Goal: Task Accomplishment & Management: Manage account settings

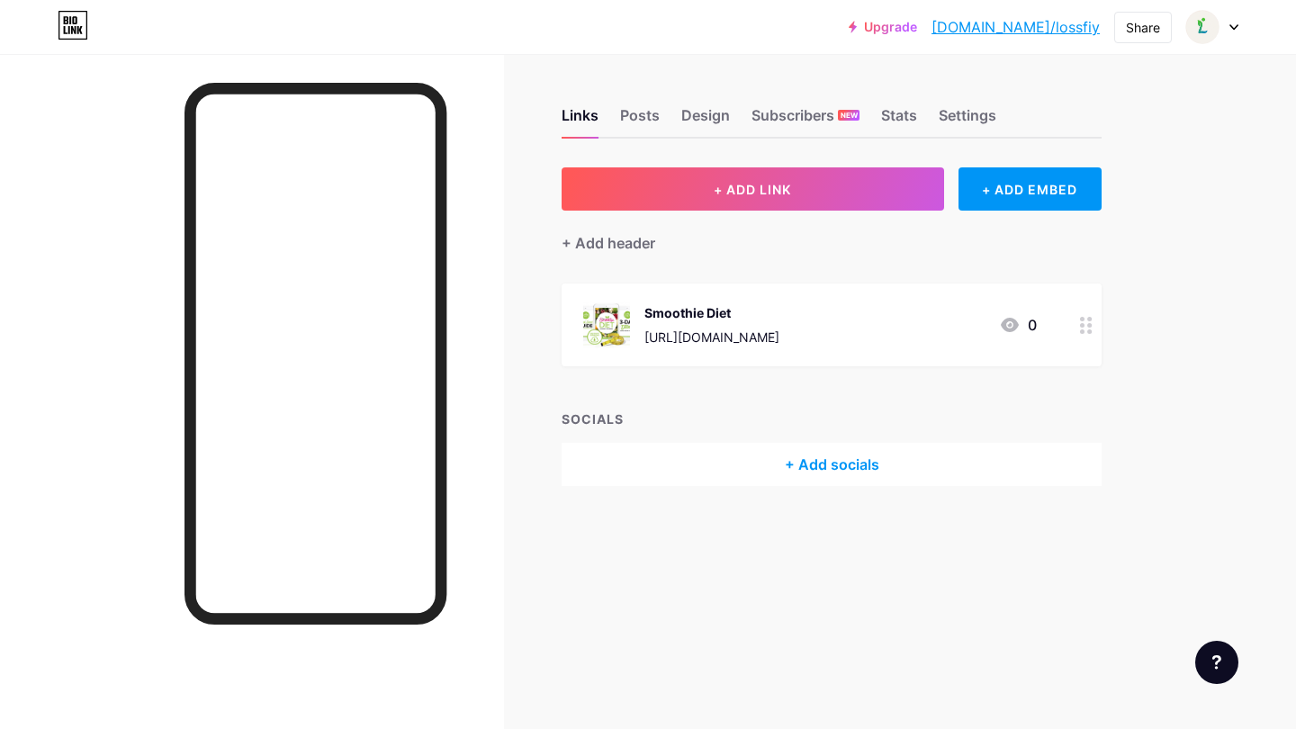
click at [728, 453] on div "+ Add socials" at bounding box center [831, 464] width 540 height 43
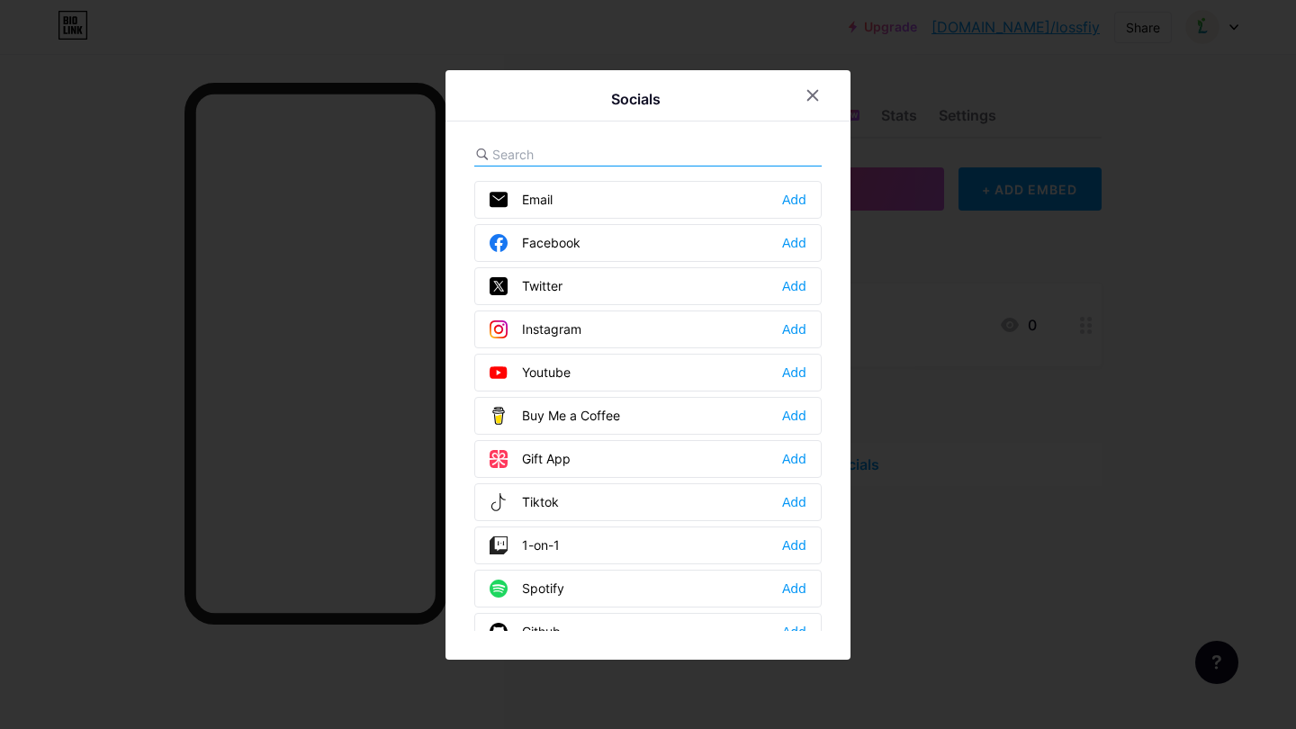
click at [952, 373] on div at bounding box center [648, 364] width 1296 height 729
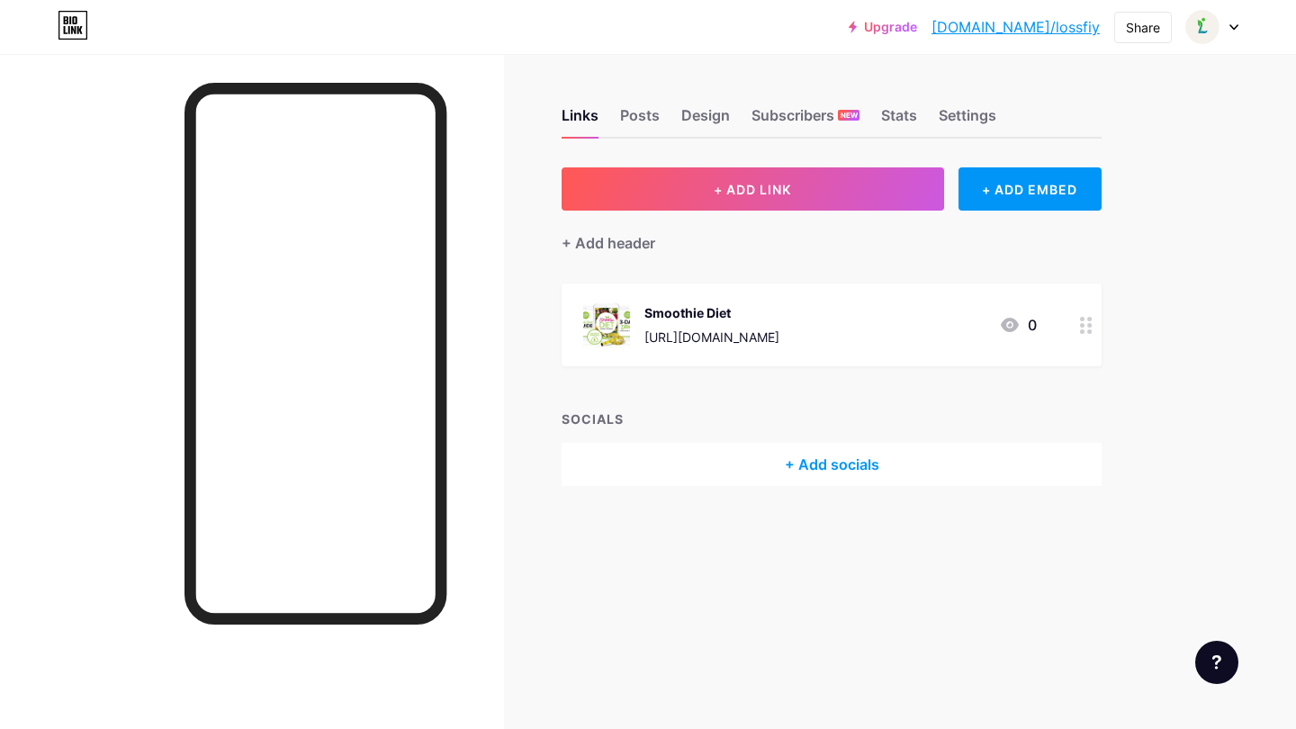
click at [1078, 324] on div at bounding box center [1086, 324] width 31 height 83
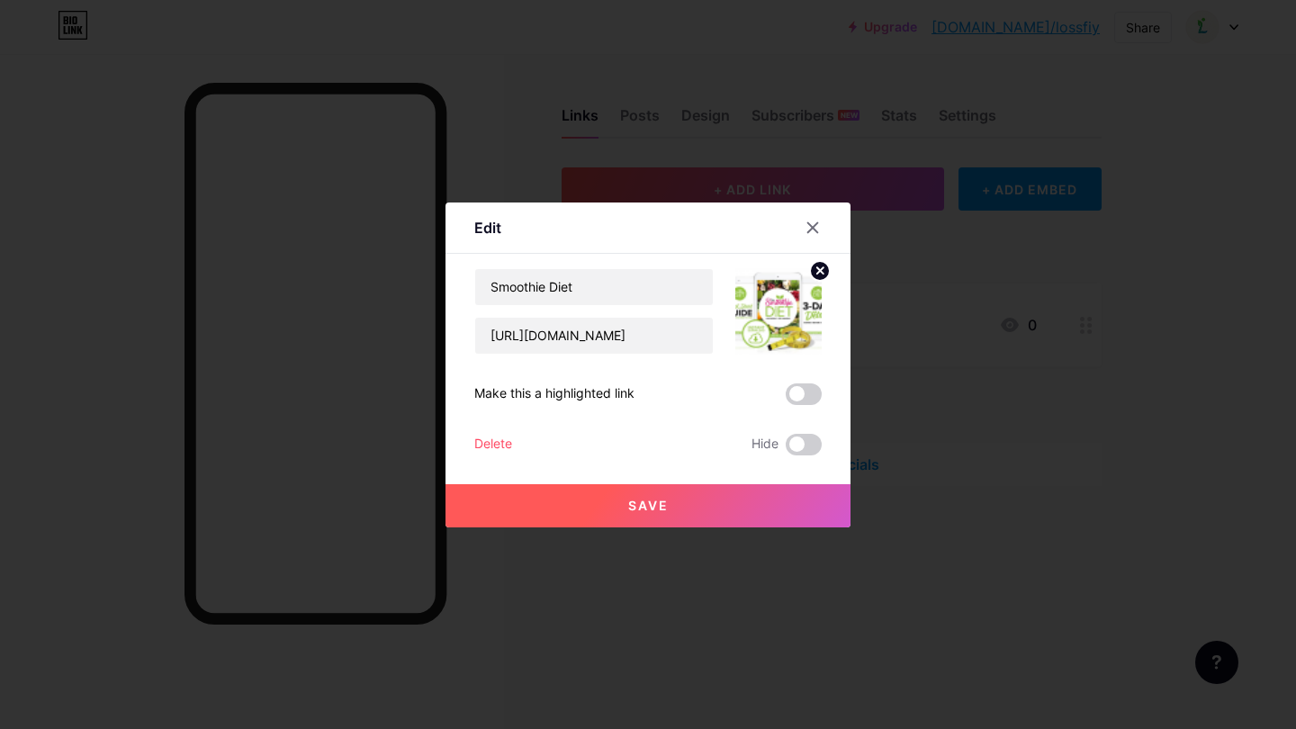
click at [1081, 489] on div at bounding box center [648, 364] width 1296 height 729
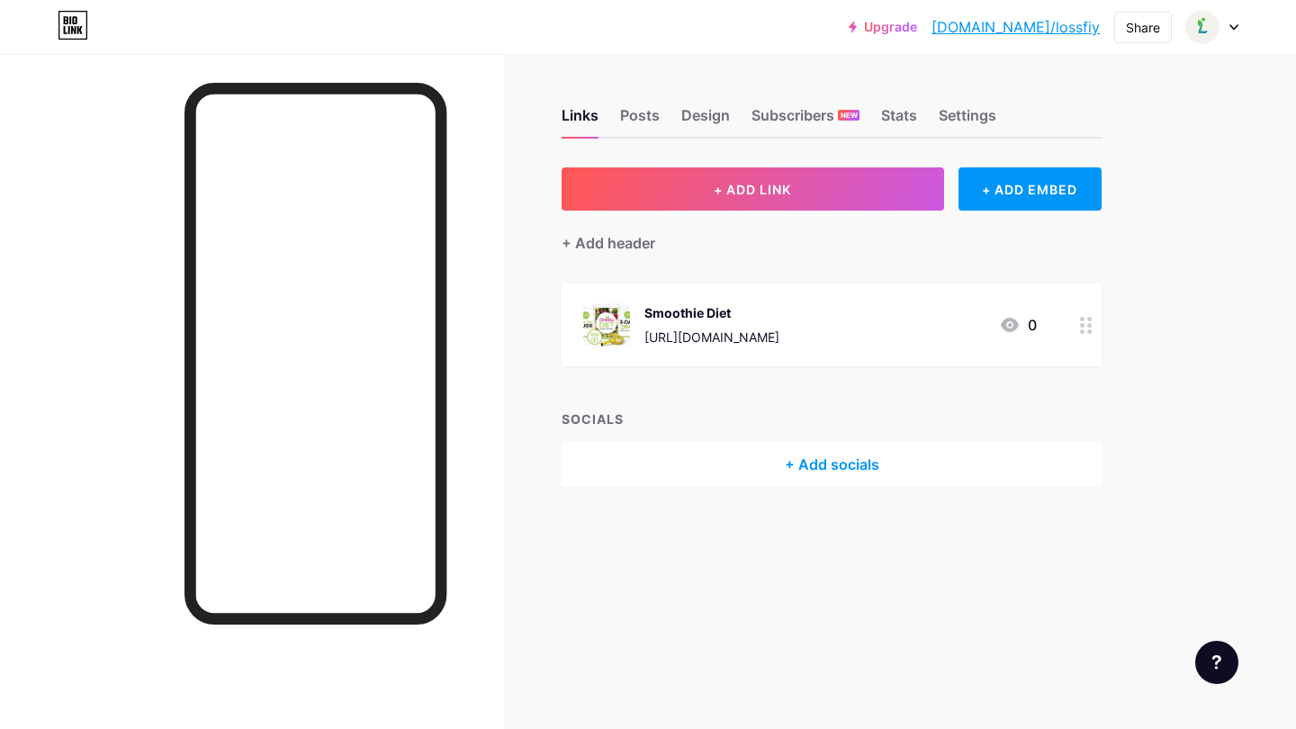
click at [817, 462] on div "+ Add socials" at bounding box center [831, 464] width 540 height 43
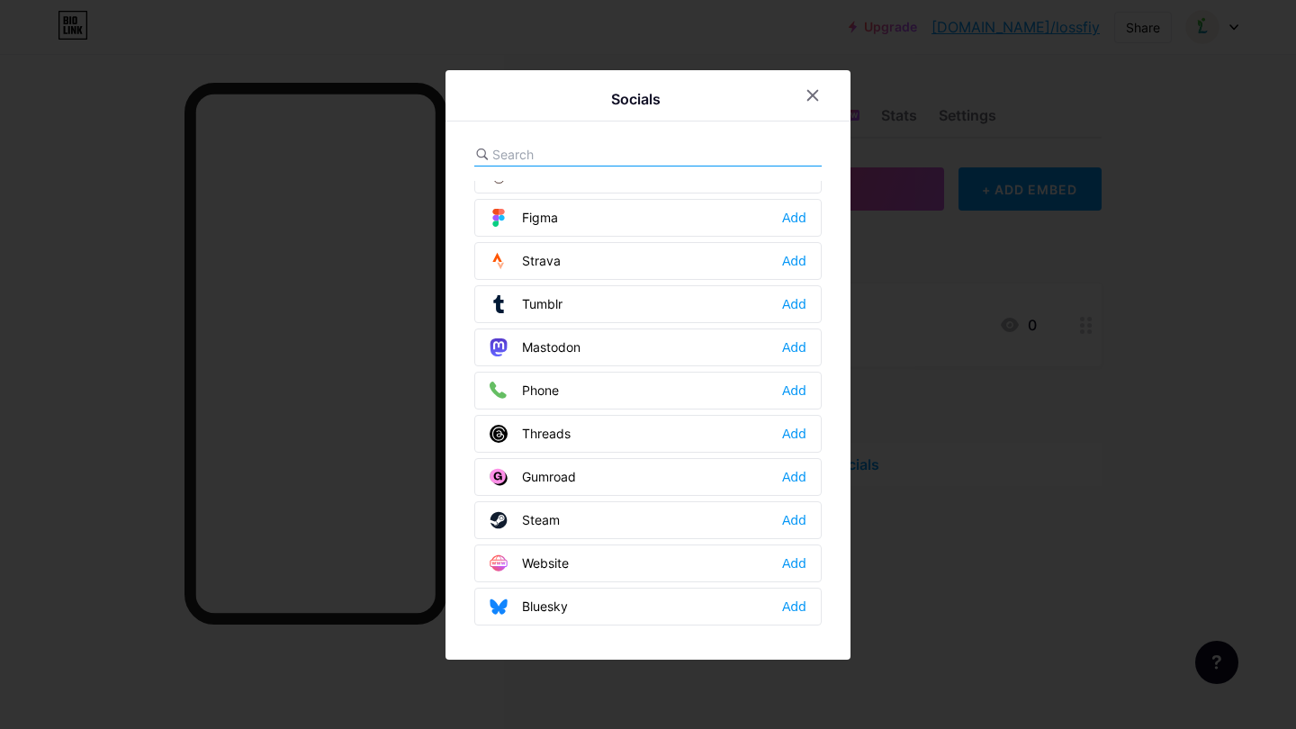
scroll to position [1623, 0]
click at [792, 563] on div "Add" at bounding box center [794, 563] width 24 height 18
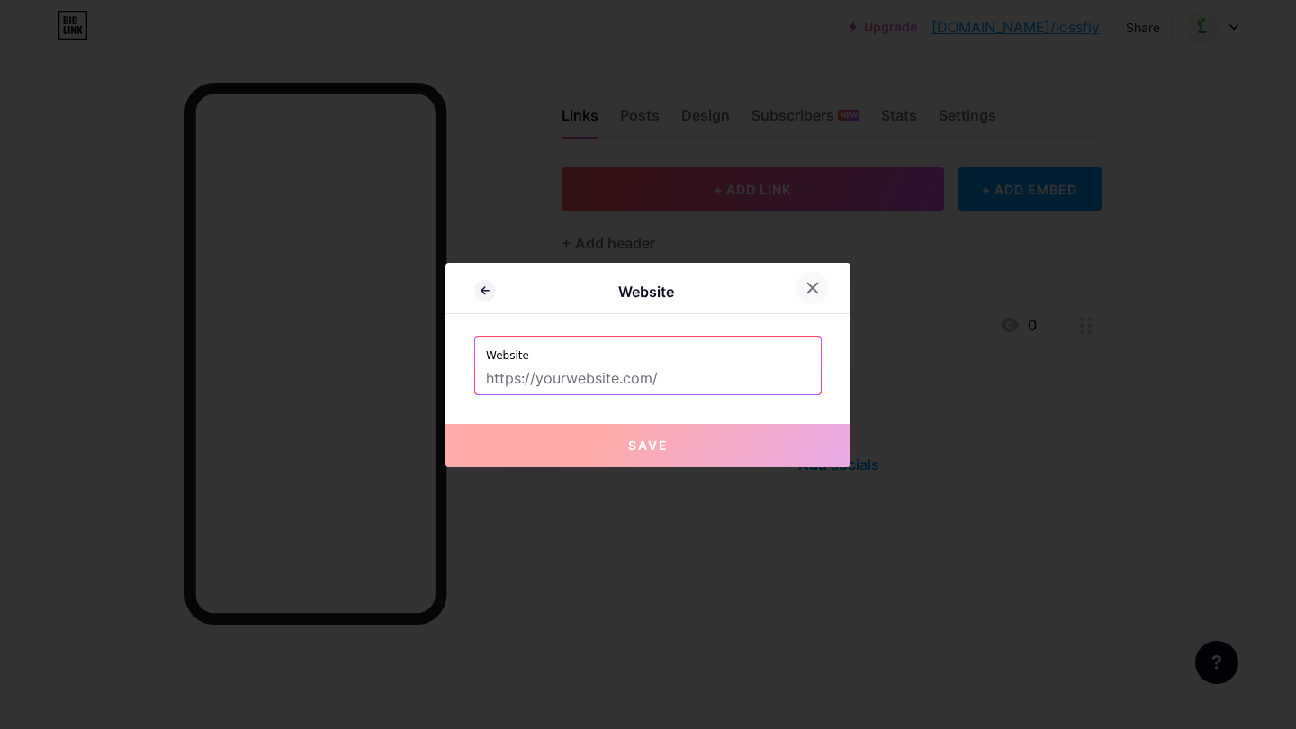
click at [801, 293] on div at bounding box center [812, 288] width 32 height 32
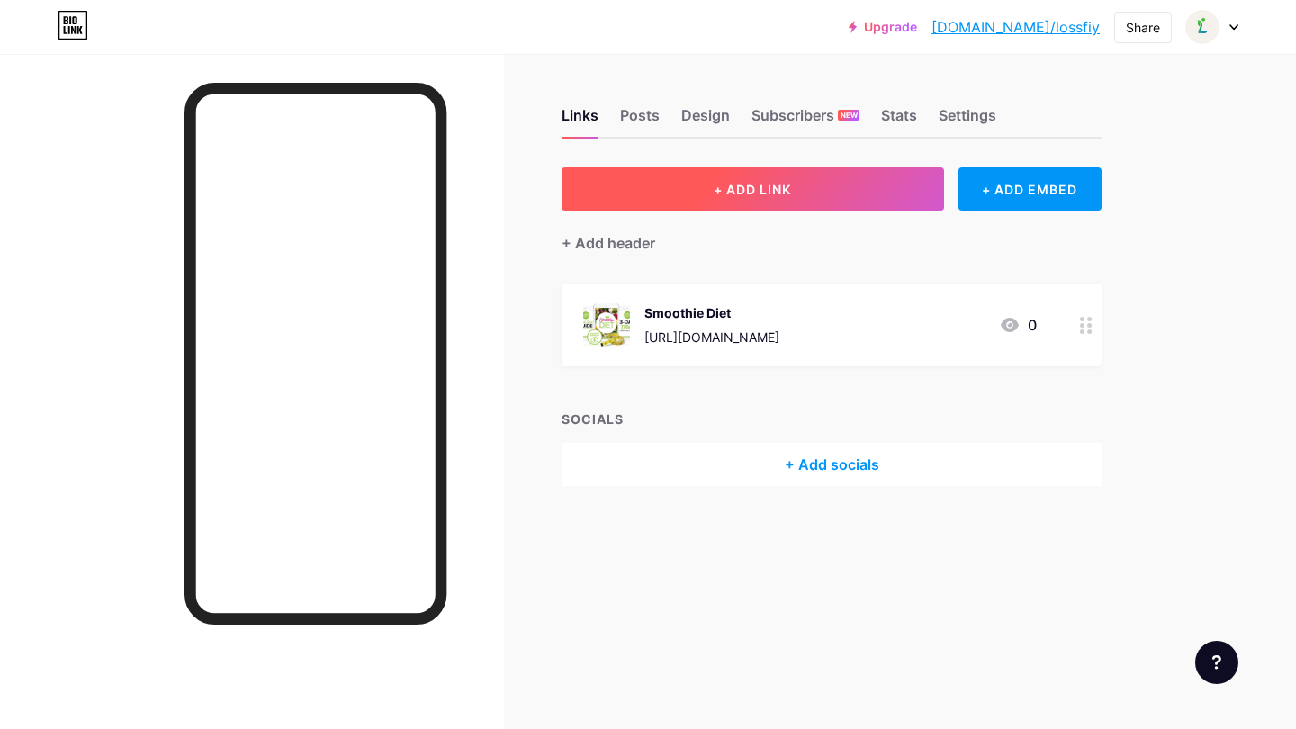
click at [805, 204] on button "+ ADD LINK" at bounding box center [752, 188] width 382 height 43
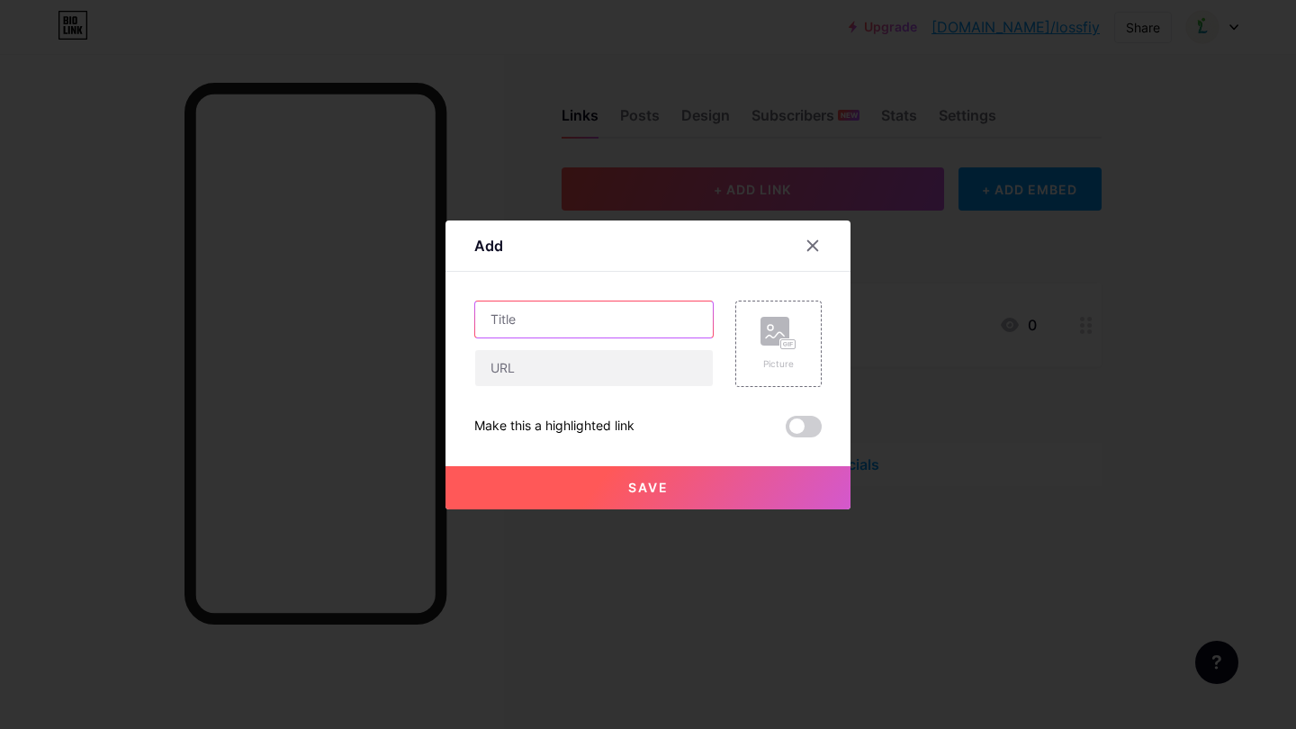
click at [575, 321] on input "text" at bounding box center [594, 319] width 238 height 36
click at [557, 366] on input "text" at bounding box center [594, 368] width 238 height 36
click at [1055, 256] on div at bounding box center [648, 364] width 1296 height 729
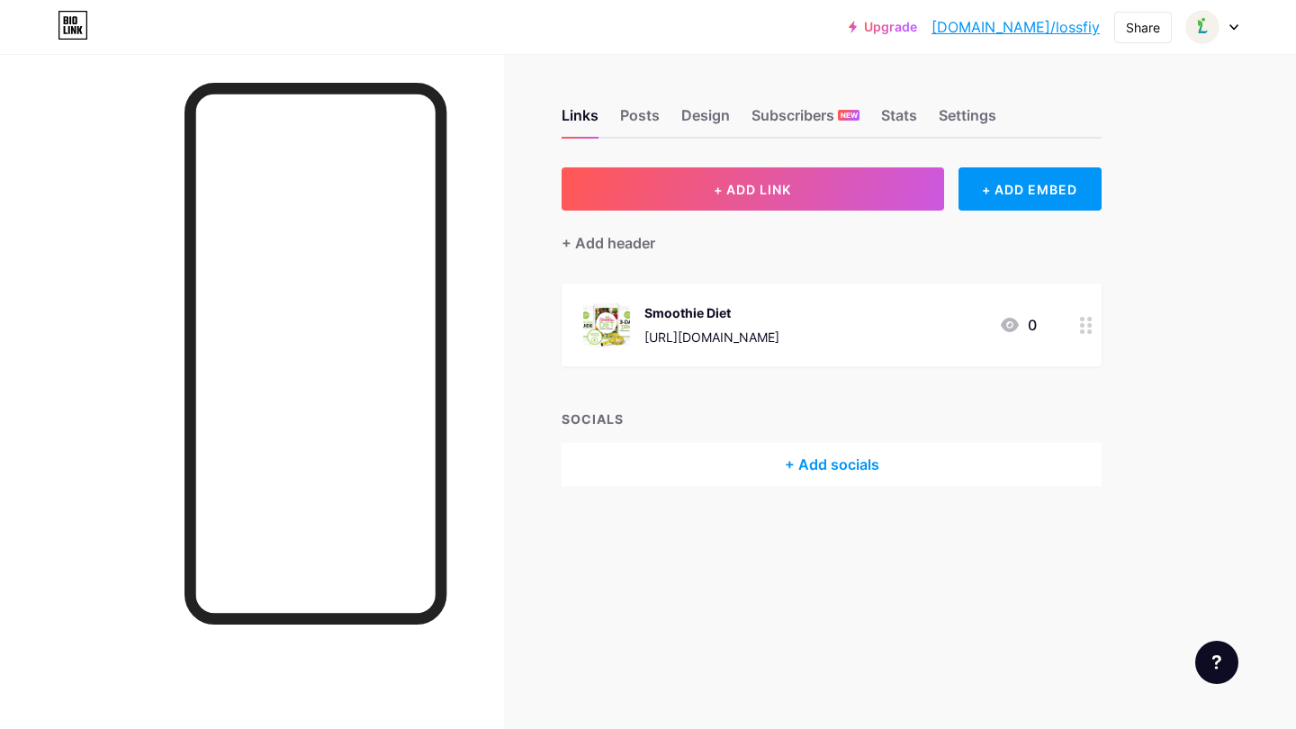
click at [745, 330] on div "[URL][DOMAIN_NAME]" at bounding box center [711, 336] width 135 height 19
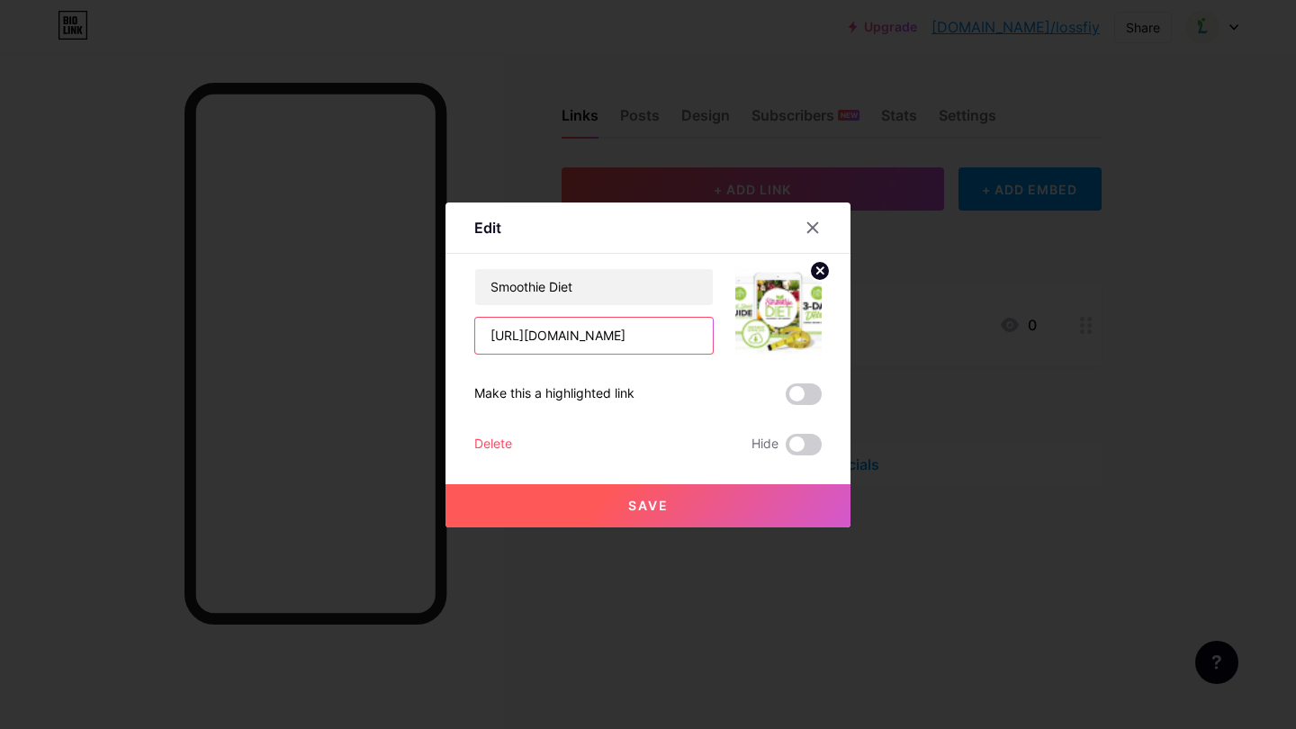
click at [634, 336] on input "[URL][DOMAIN_NAME]" at bounding box center [594, 336] width 238 height 36
drag, startPoint x: 656, startPoint y: 336, endPoint x: 704, endPoint y: 336, distance: 47.7
click at [704, 336] on input "[URL][DOMAIN_NAME]" at bounding box center [594, 336] width 238 height 36
click at [991, 359] on div at bounding box center [648, 364] width 1296 height 729
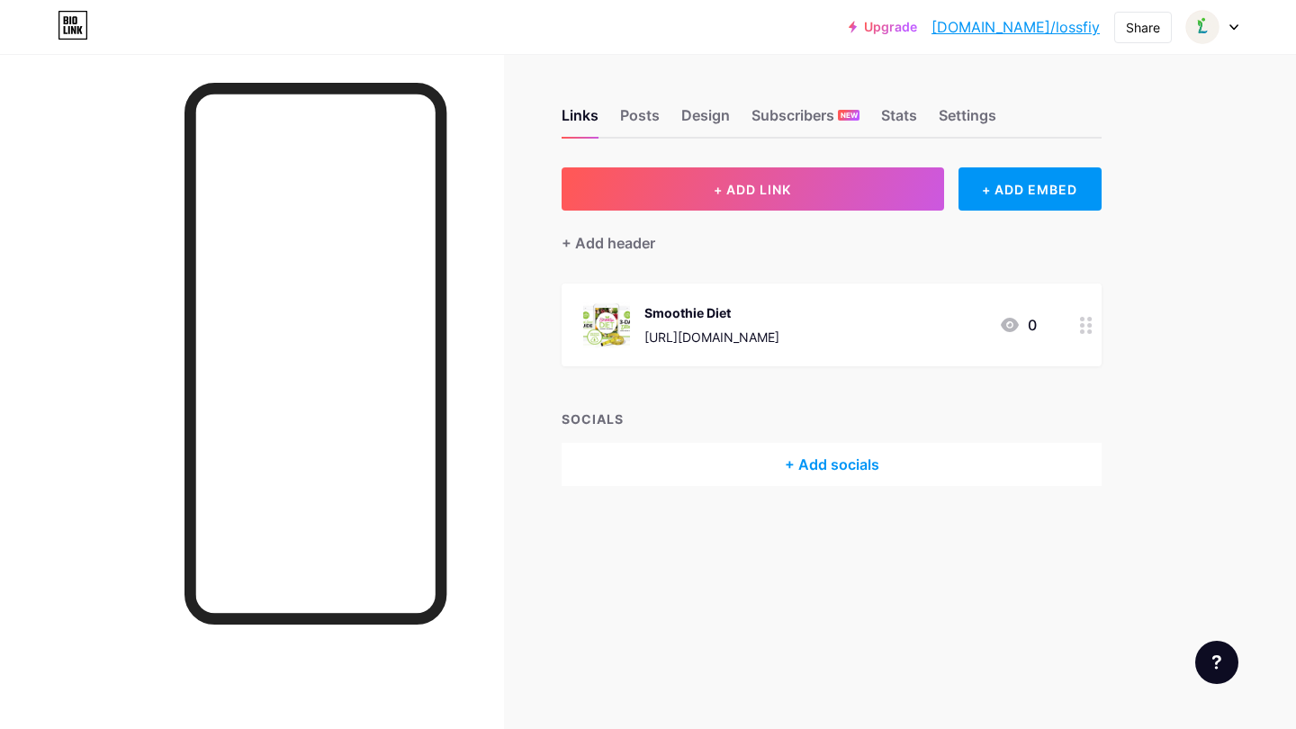
click at [779, 346] on div "Smoothie Diet https://3c4c4qr8xcnlovpmyi2nj0ycx4.hop.clickbank.net/?&traffic_so…" at bounding box center [711, 324] width 135 height 47
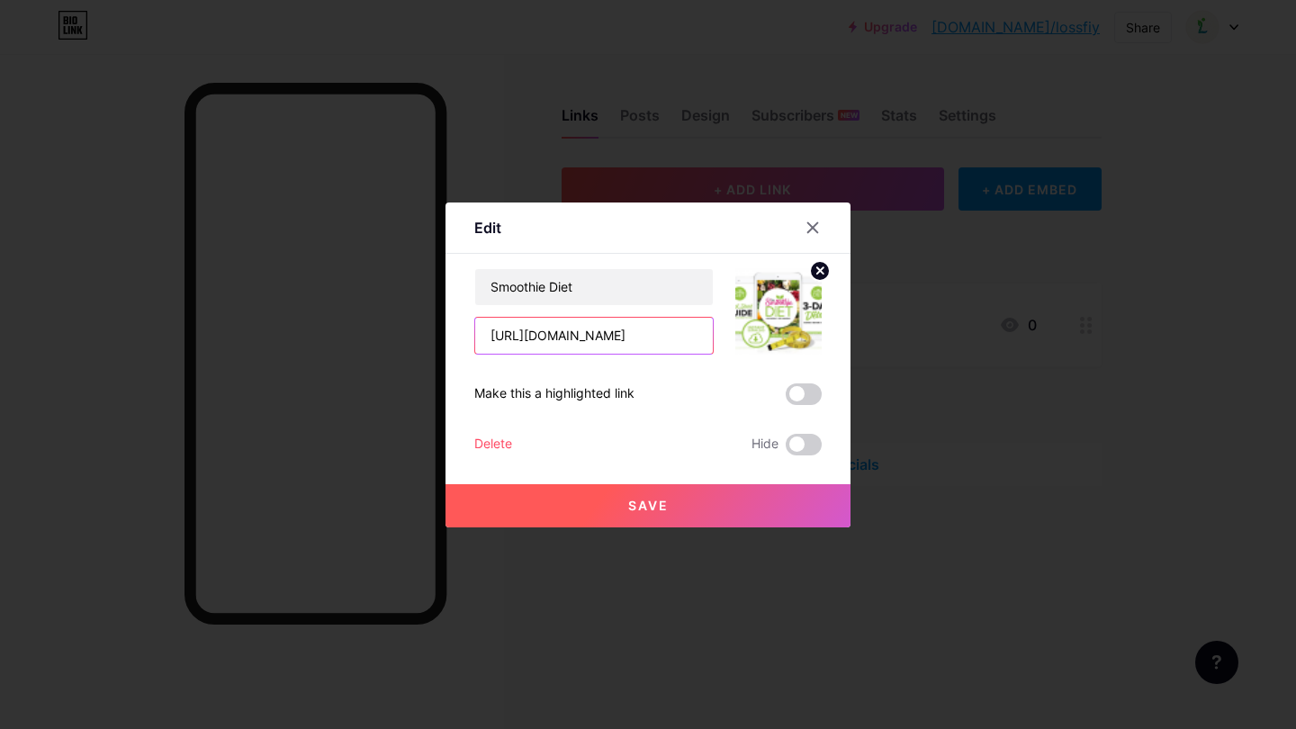
click at [631, 333] on input "[URL][DOMAIN_NAME]" at bounding box center [594, 336] width 238 height 36
drag, startPoint x: 659, startPoint y: 337, endPoint x: 711, endPoint y: 336, distance: 51.3
click at [711, 336] on input "[URL][DOMAIN_NAME]" at bounding box center [594, 336] width 238 height 36
click at [839, 360] on div "Edit Content YouTube Play YouTube video without leaving your page. ADD Vimeo Pl…" at bounding box center [647, 364] width 405 height 325
click at [968, 305] on div at bounding box center [648, 364] width 1296 height 729
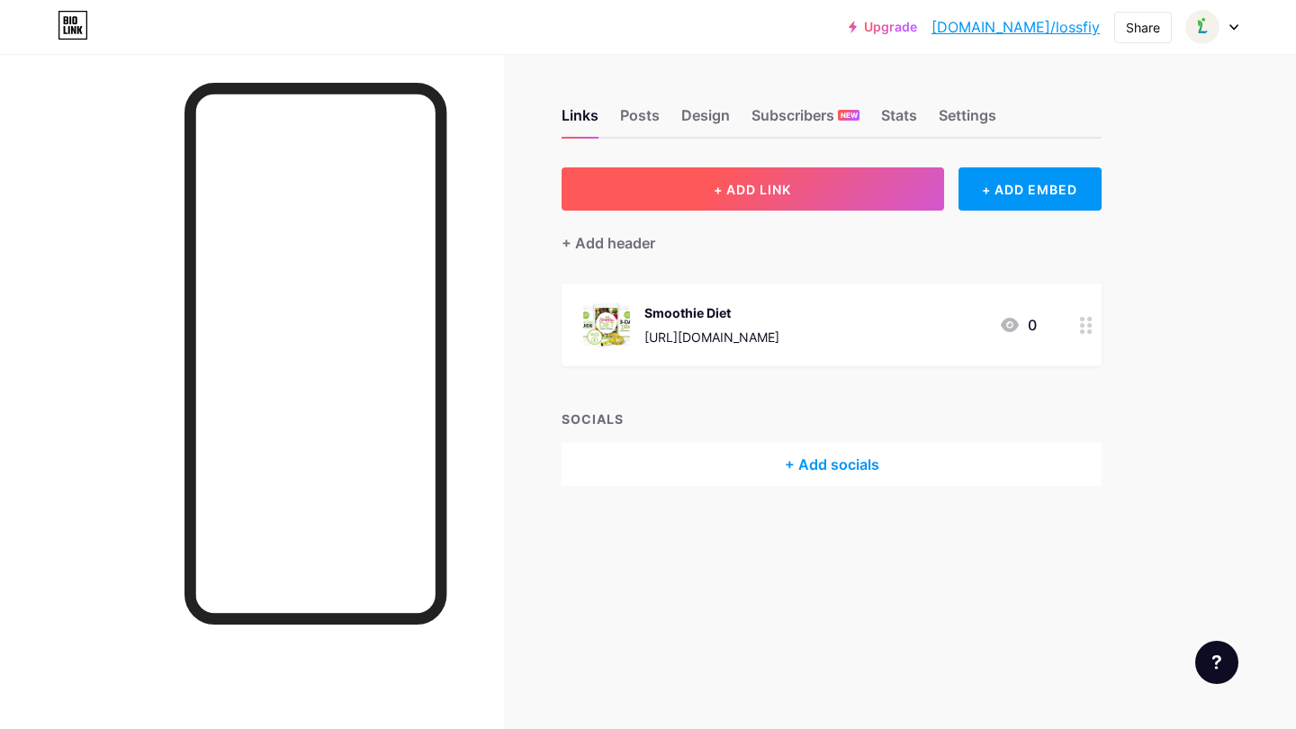
click at [767, 196] on span "+ ADD LINK" at bounding box center [751, 189] width 77 height 15
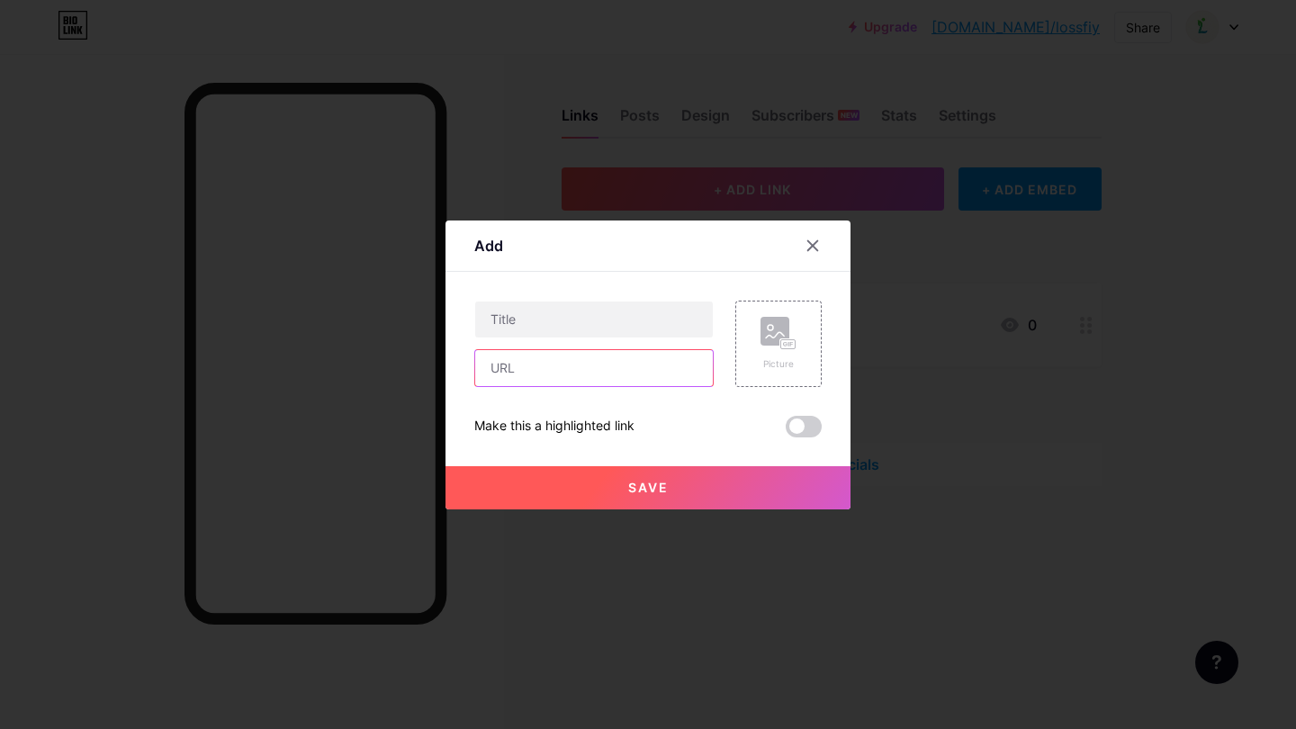
click at [599, 369] on input "text" at bounding box center [594, 368] width 238 height 36
paste input "[URL][DOMAIN_NAME]"
type input "[URL][DOMAIN_NAME]"
click at [574, 320] on input "text" at bounding box center [594, 319] width 238 height 36
paste input "LeanBliss"
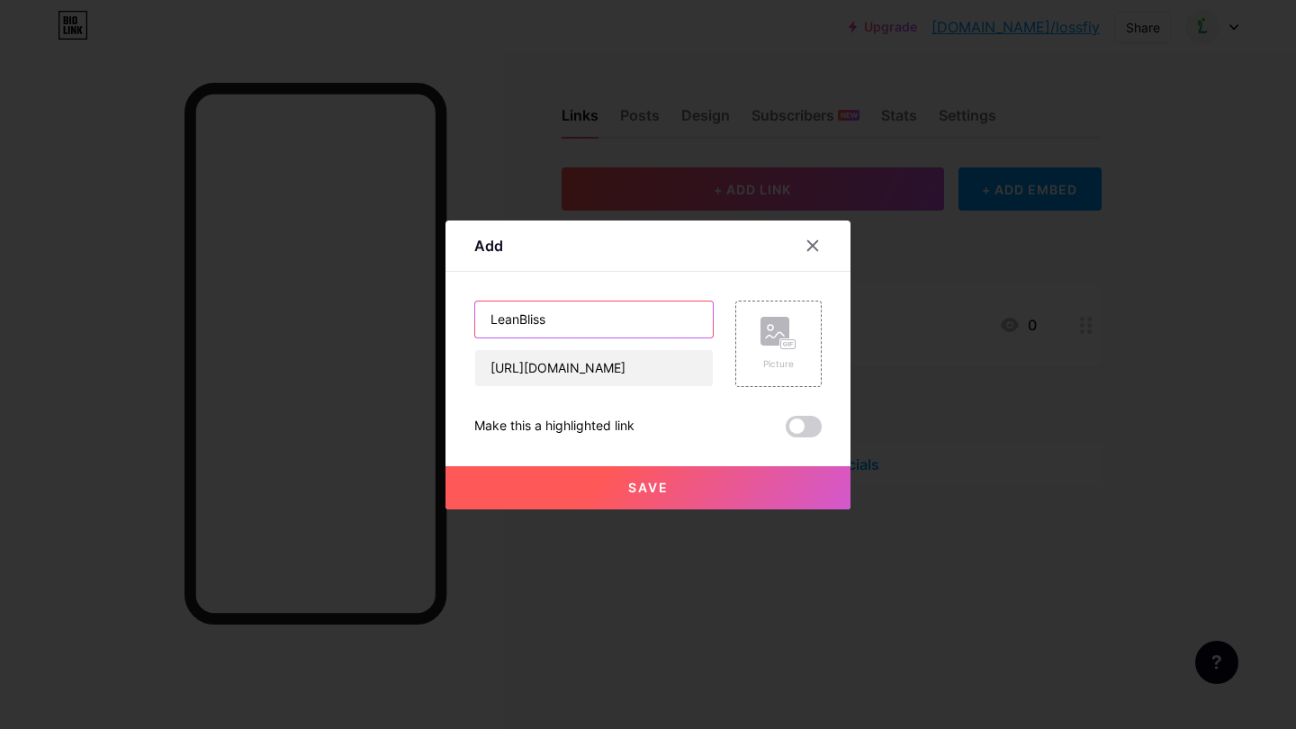
click at [517, 320] on input "LeanBliss" at bounding box center [594, 319] width 238 height 36
type input "[PERSON_NAME]"
click at [749, 366] on div "Picture" at bounding box center [778, 343] width 86 height 86
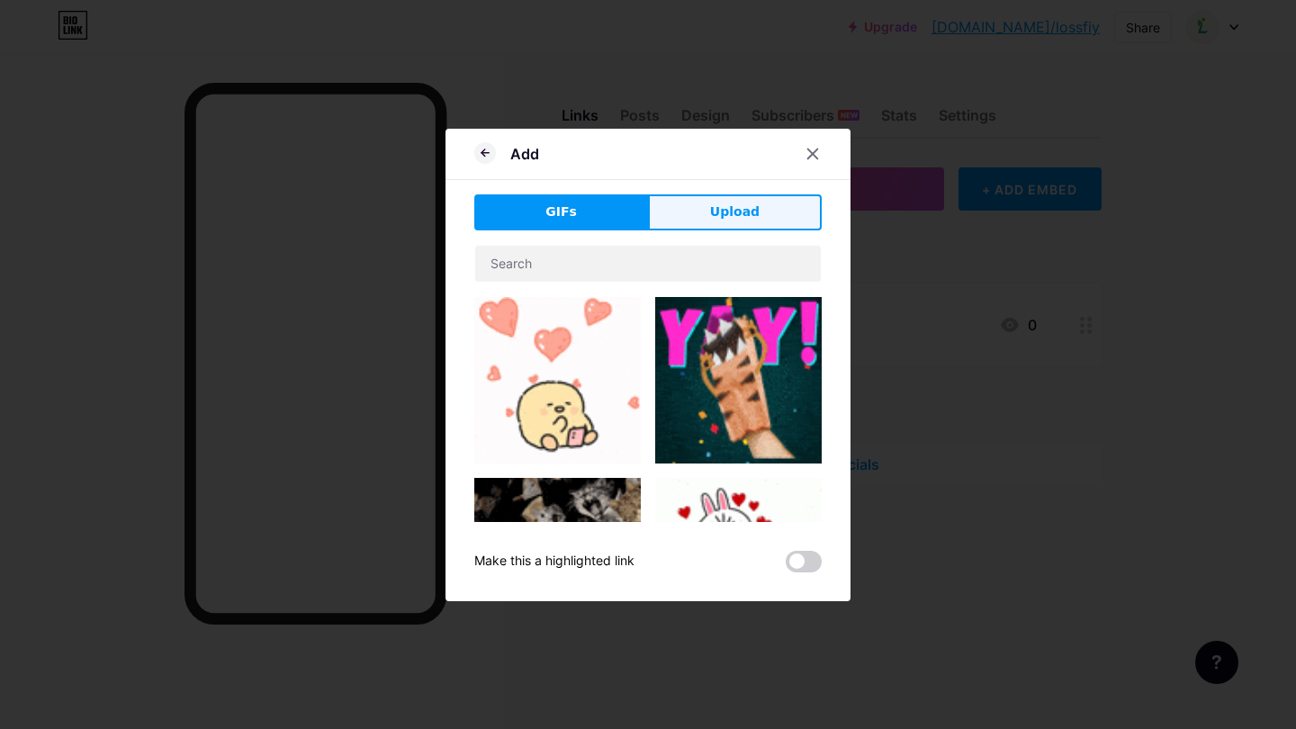
click at [752, 212] on span "Upload" at bounding box center [734, 211] width 49 height 19
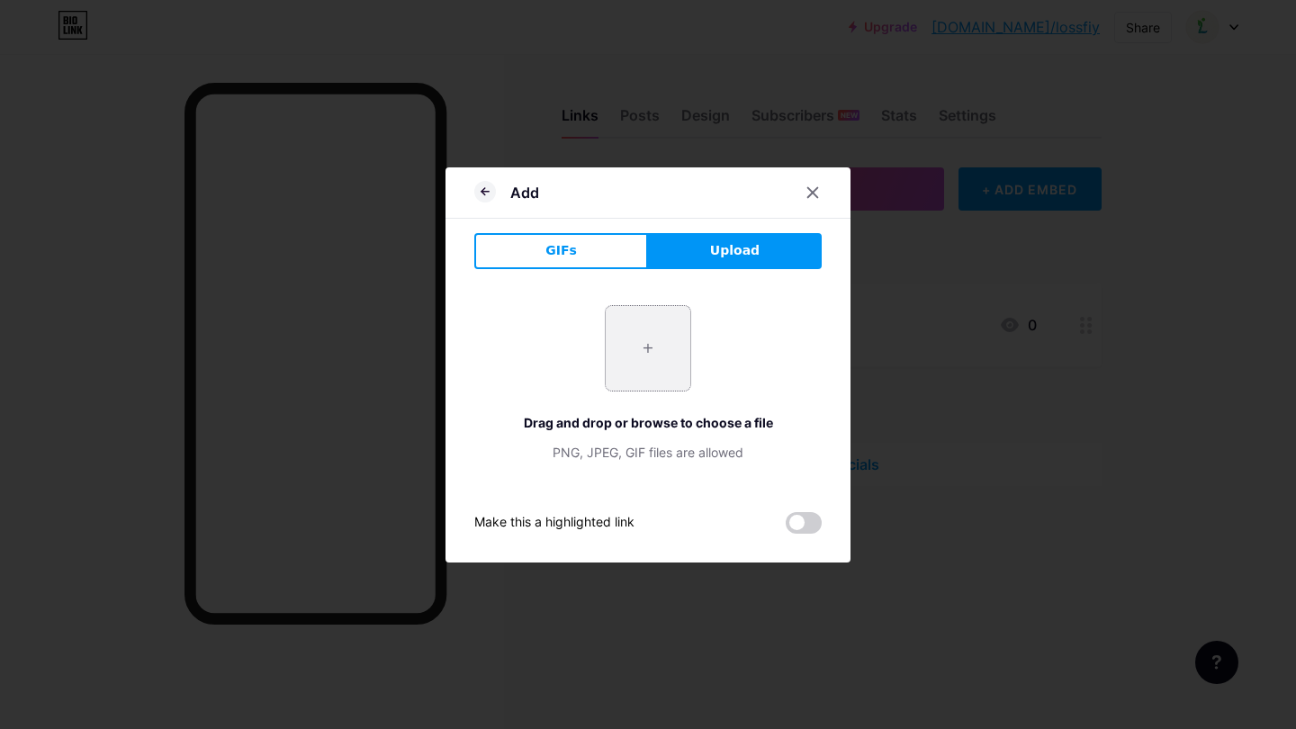
click at [653, 375] on input "file" at bounding box center [647, 348] width 85 height 85
type input "C:\fakepath\leanbliss_11703065069048.jpg"
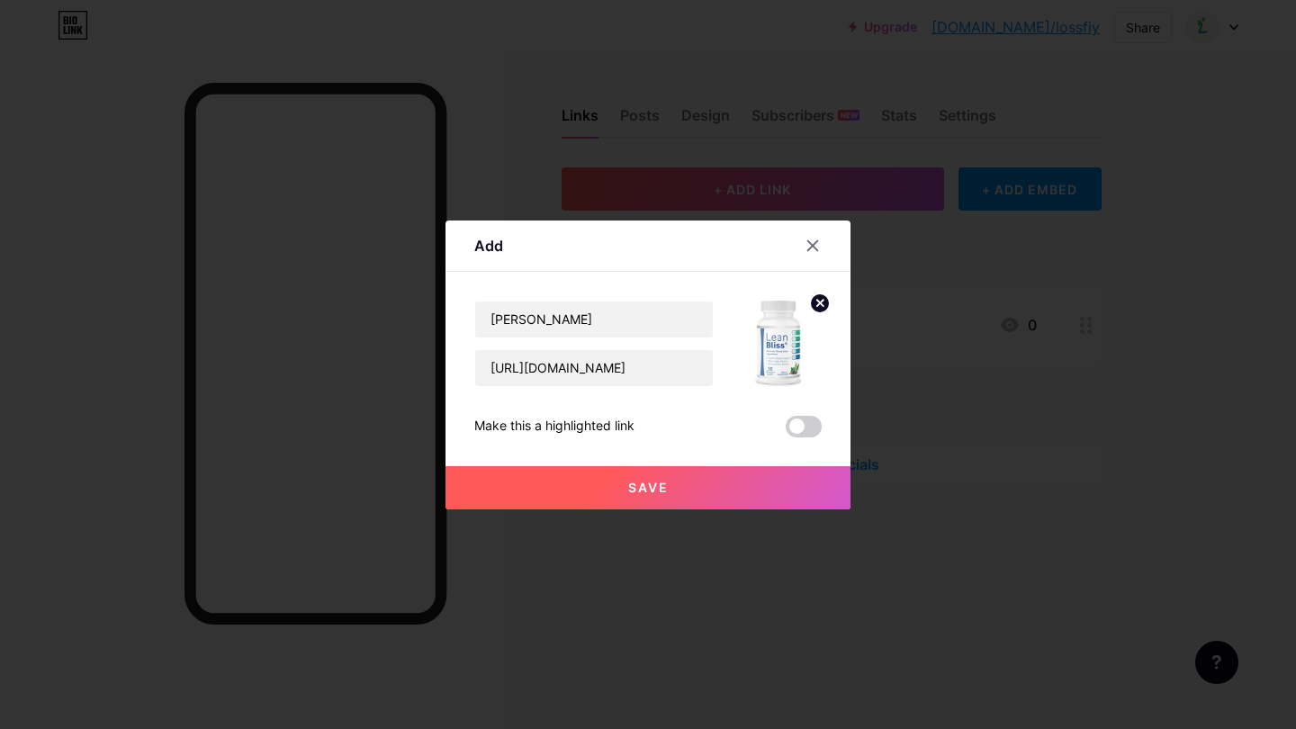
click at [694, 473] on button "Save" at bounding box center [647, 487] width 405 height 43
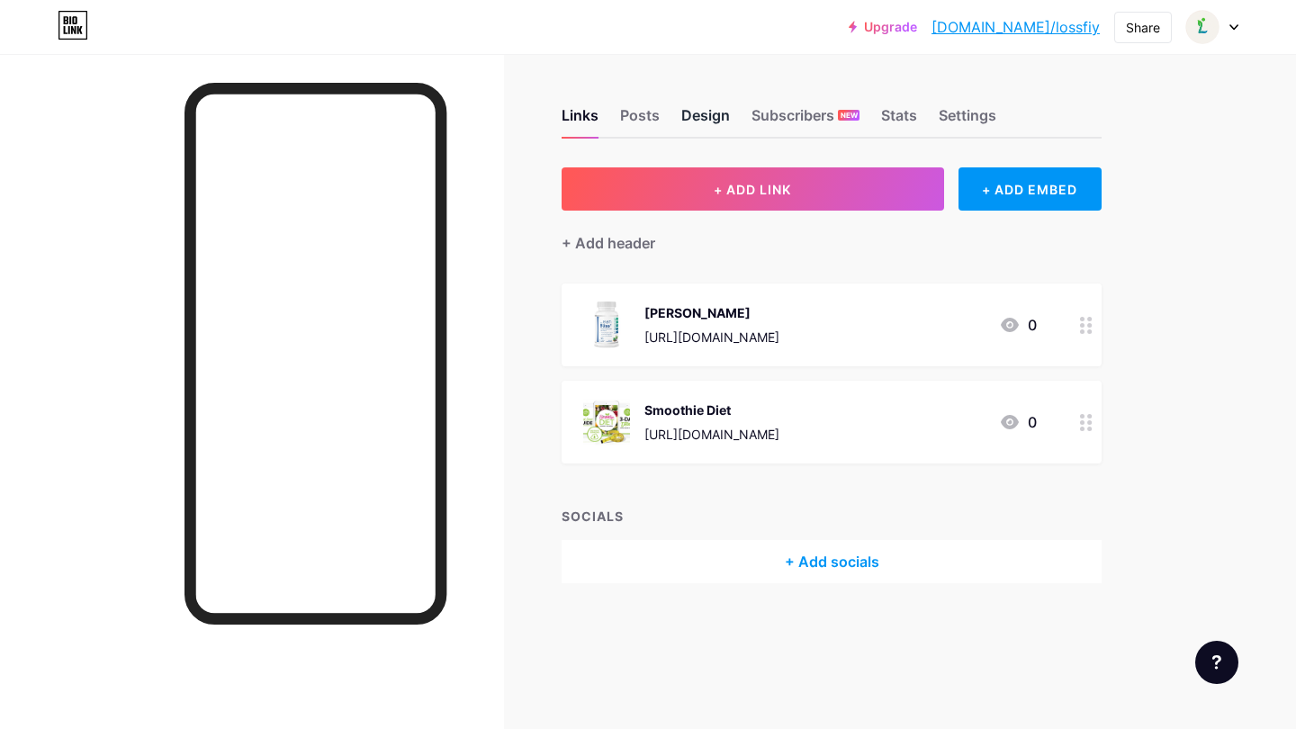
click at [693, 130] on div "Design" at bounding box center [705, 120] width 49 height 32
click at [704, 98] on div "Links Posts Design Subscribers NEW Stats Settings" at bounding box center [831, 107] width 540 height 63
click at [708, 108] on div "Design" at bounding box center [705, 120] width 49 height 32
click at [587, 124] on div "Links" at bounding box center [579, 120] width 37 height 32
click at [624, 123] on div "Posts" at bounding box center [640, 120] width 40 height 32
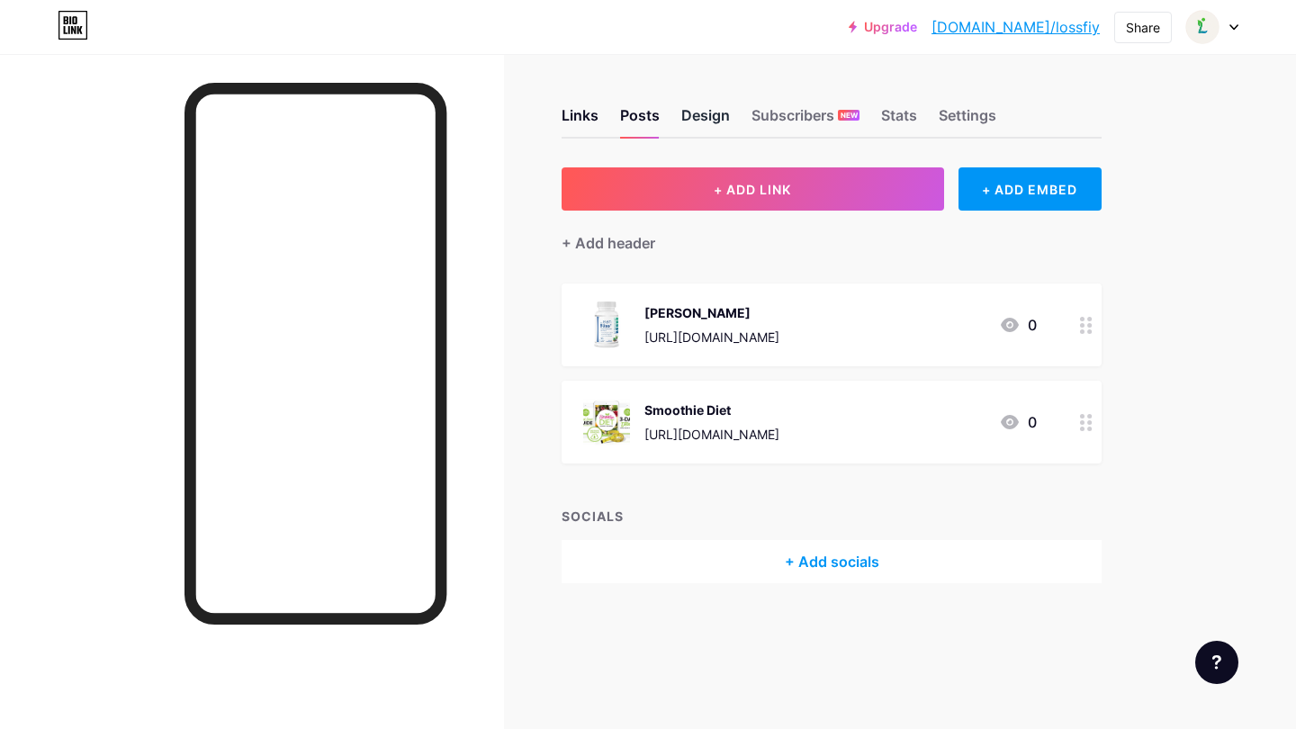
click at [724, 121] on div "Design" at bounding box center [705, 120] width 49 height 32
click at [792, 116] on div "Subscribers NEW" at bounding box center [805, 120] width 108 height 32
click at [885, 117] on div "Stats" at bounding box center [899, 120] width 36 height 32
click at [972, 117] on div "Settings" at bounding box center [967, 120] width 58 height 32
click at [590, 120] on div "Links" at bounding box center [579, 120] width 37 height 32
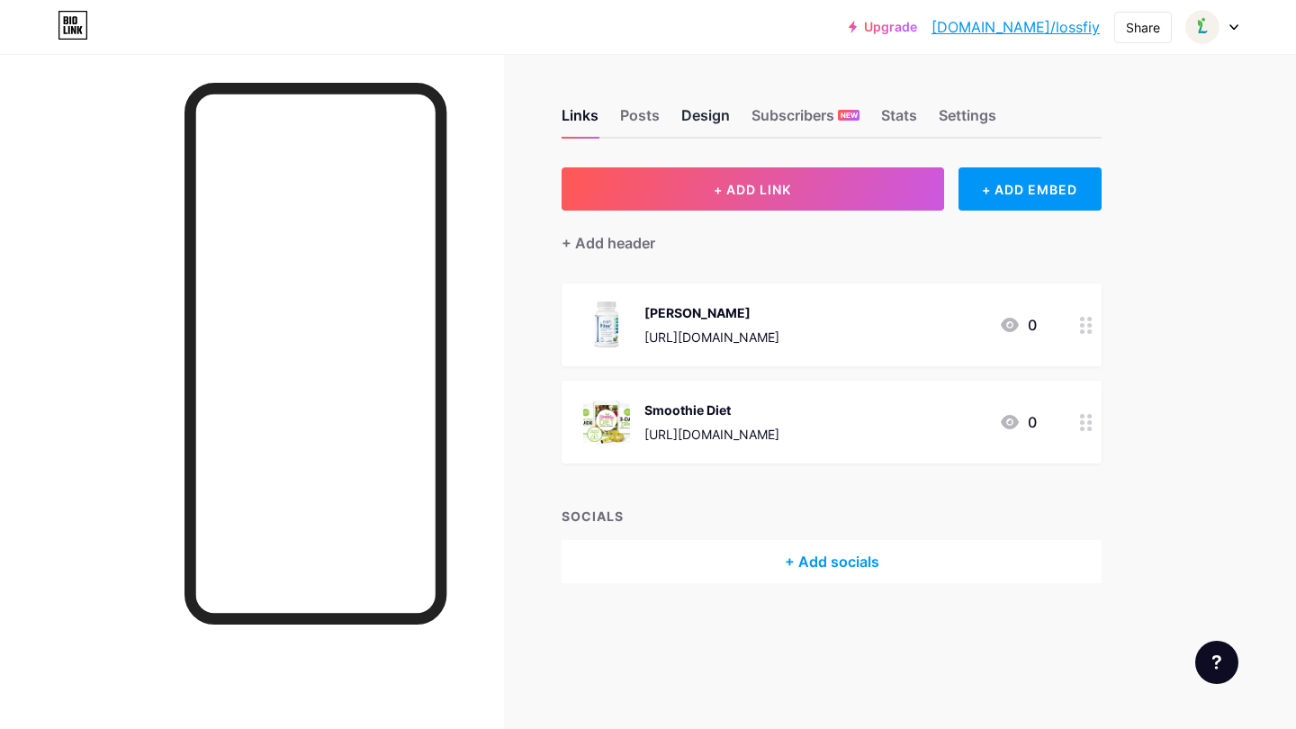
click at [689, 131] on div "Design" at bounding box center [705, 120] width 49 height 32
click at [689, 129] on div "Design" at bounding box center [705, 120] width 49 height 32
click at [749, 129] on div "Links Posts Design Subscribers NEW Stats Settings" at bounding box center [831, 107] width 540 height 63
click at [974, 115] on div "Settings" at bounding box center [967, 120] width 58 height 32
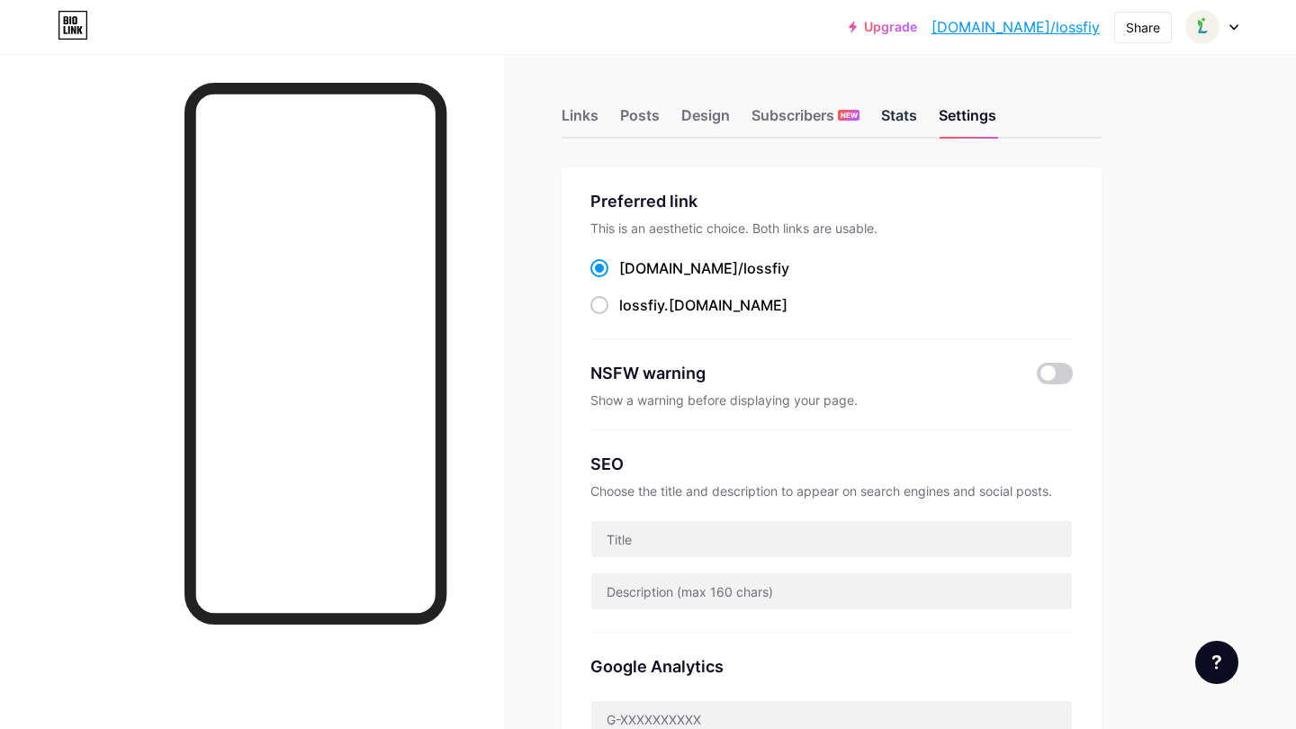
click at [902, 123] on div "Stats" at bounding box center [899, 120] width 36 height 32
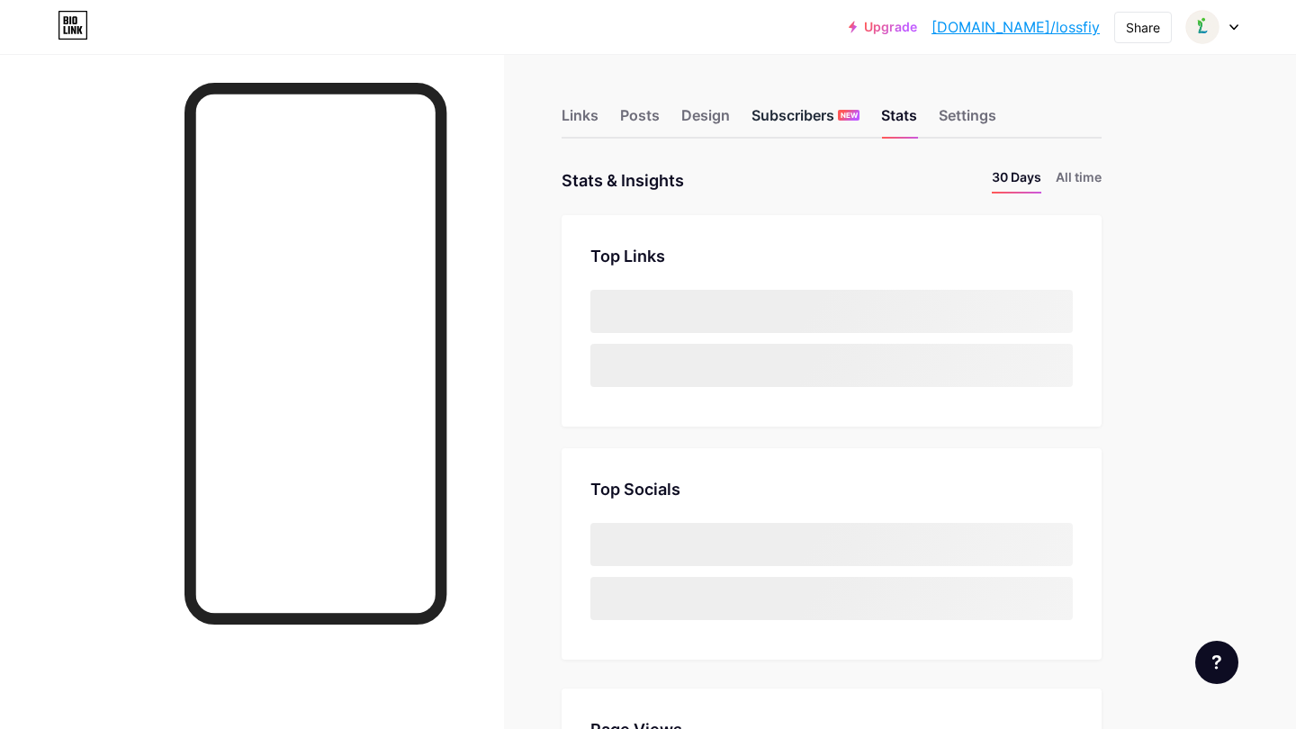
scroll to position [729, 1296]
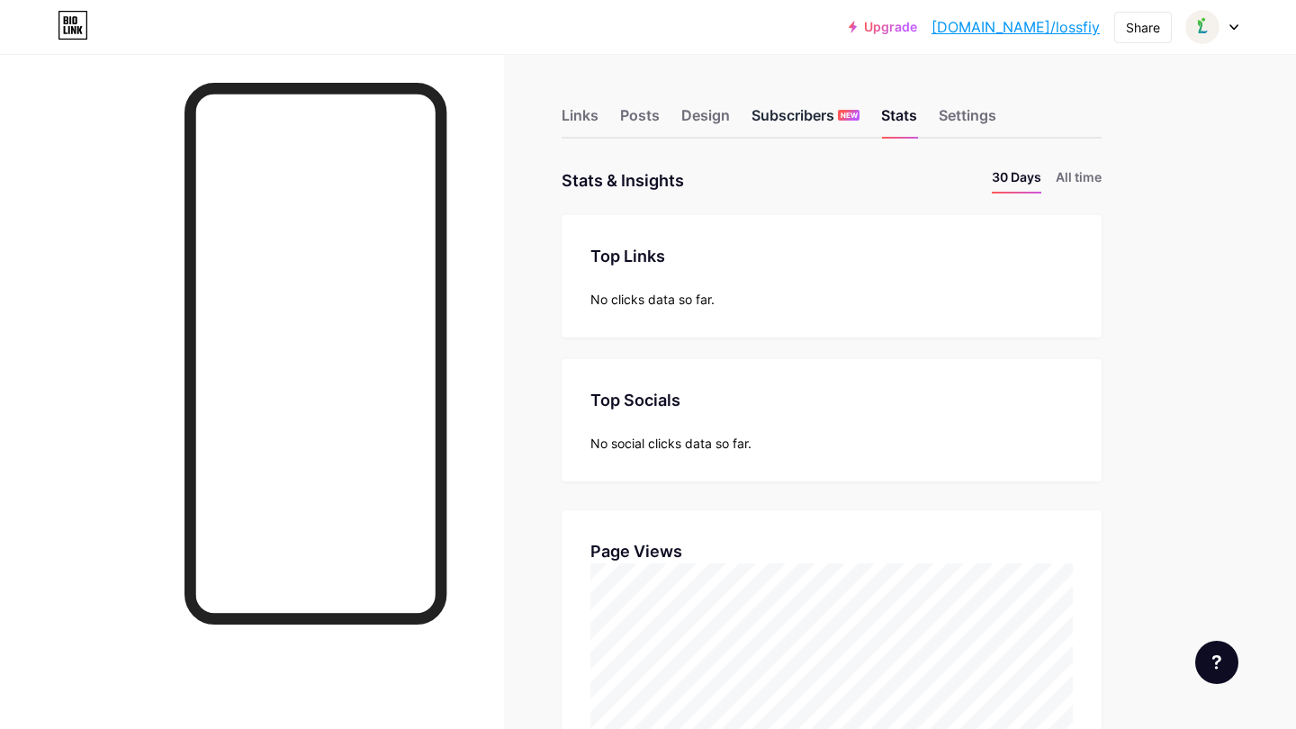
click at [809, 114] on div "Subscribers NEW" at bounding box center [805, 120] width 108 height 32
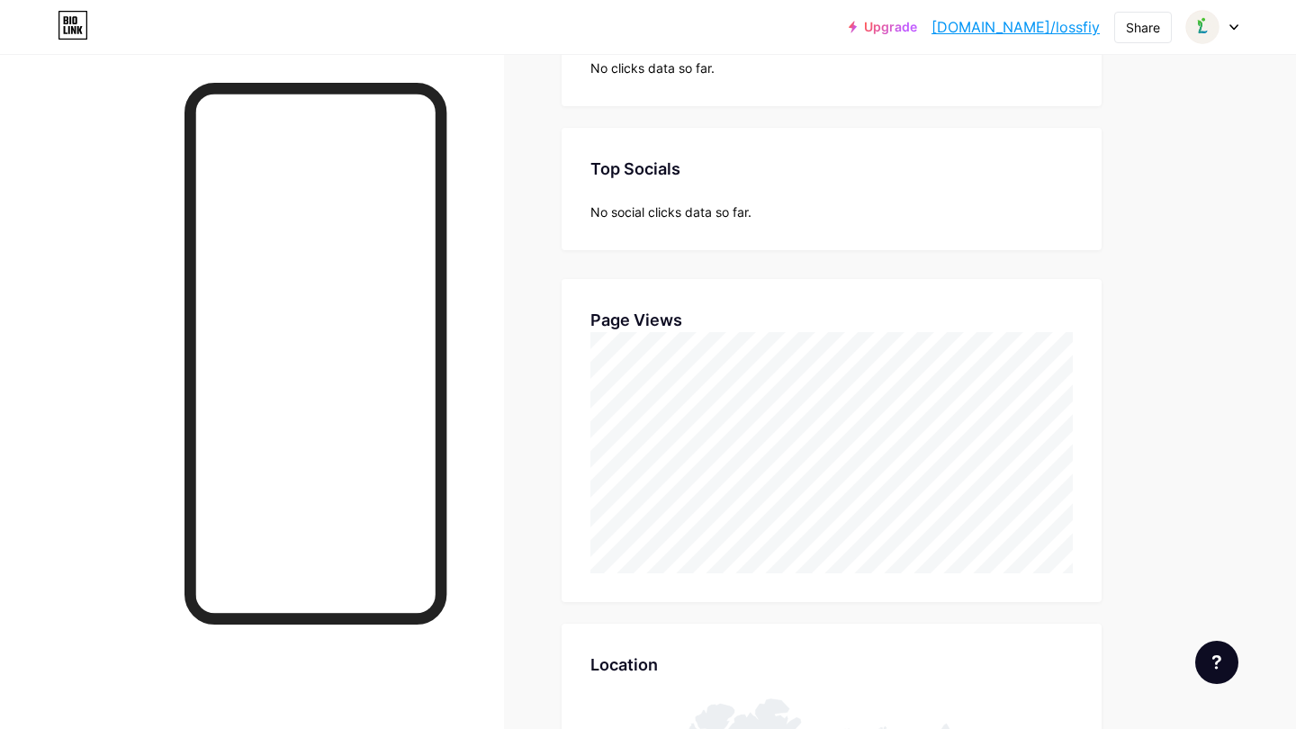
scroll to position [271, 0]
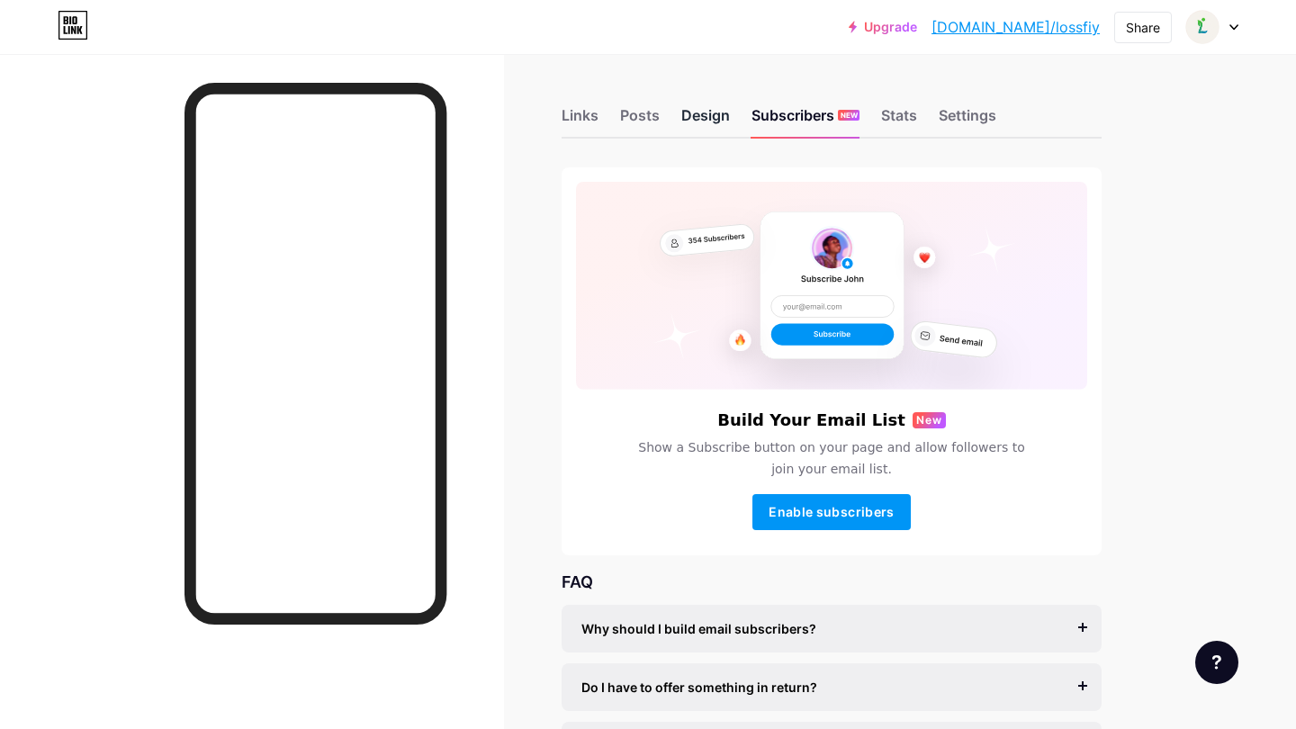
click at [704, 124] on div "Design" at bounding box center [705, 120] width 49 height 32
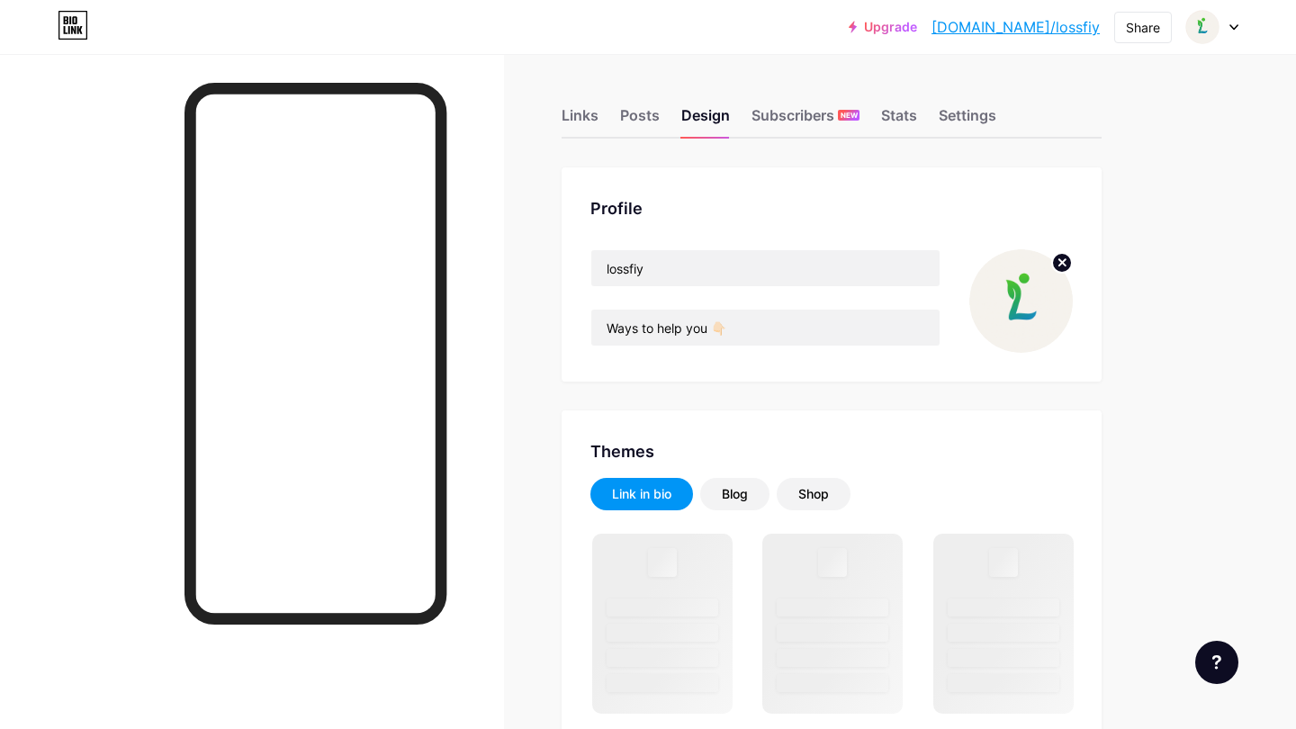
click at [760, 345] on div "Ways to help you 👇🏻" at bounding box center [765, 328] width 350 height 38
click at [759, 327] on input "Ways to help you 👇🏻" at bounding box center [765, 327] width 348 height 36
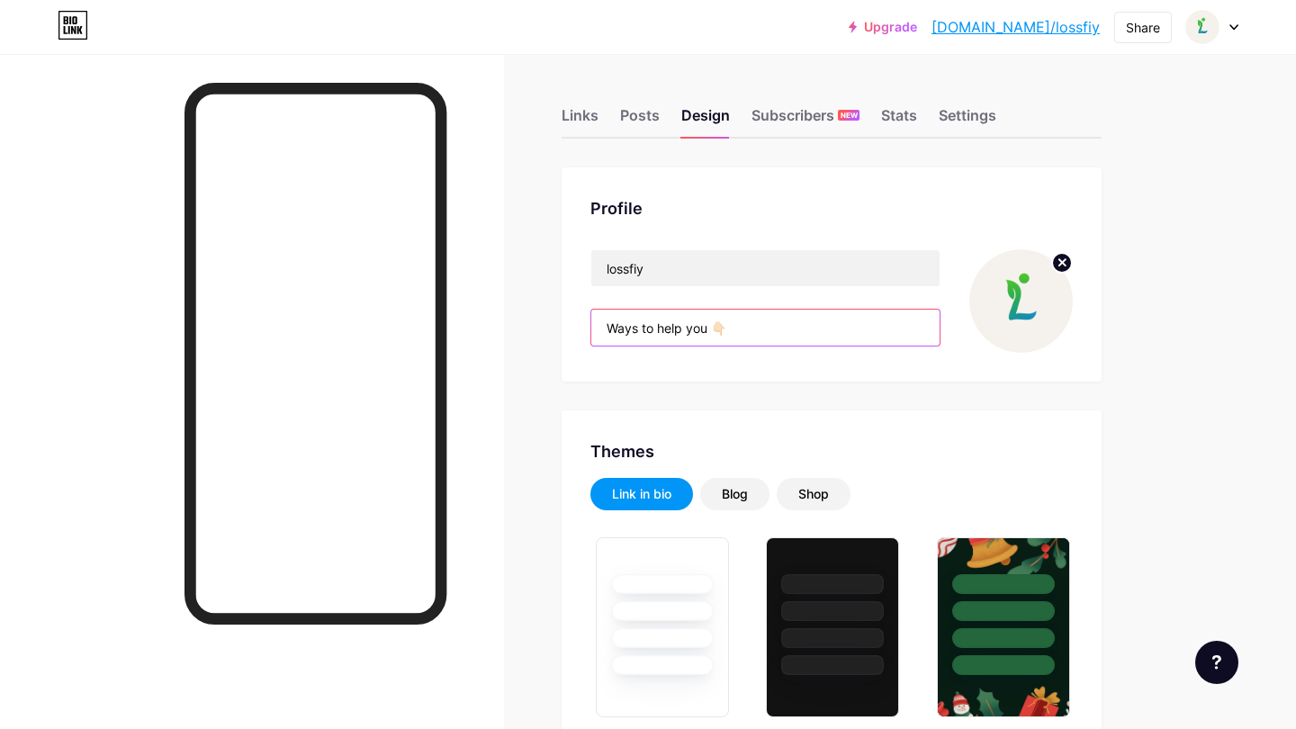
click at [710, 328] on input "Ways to help you 👇🏻" at bounding box center [765, 327] width 348 height 36
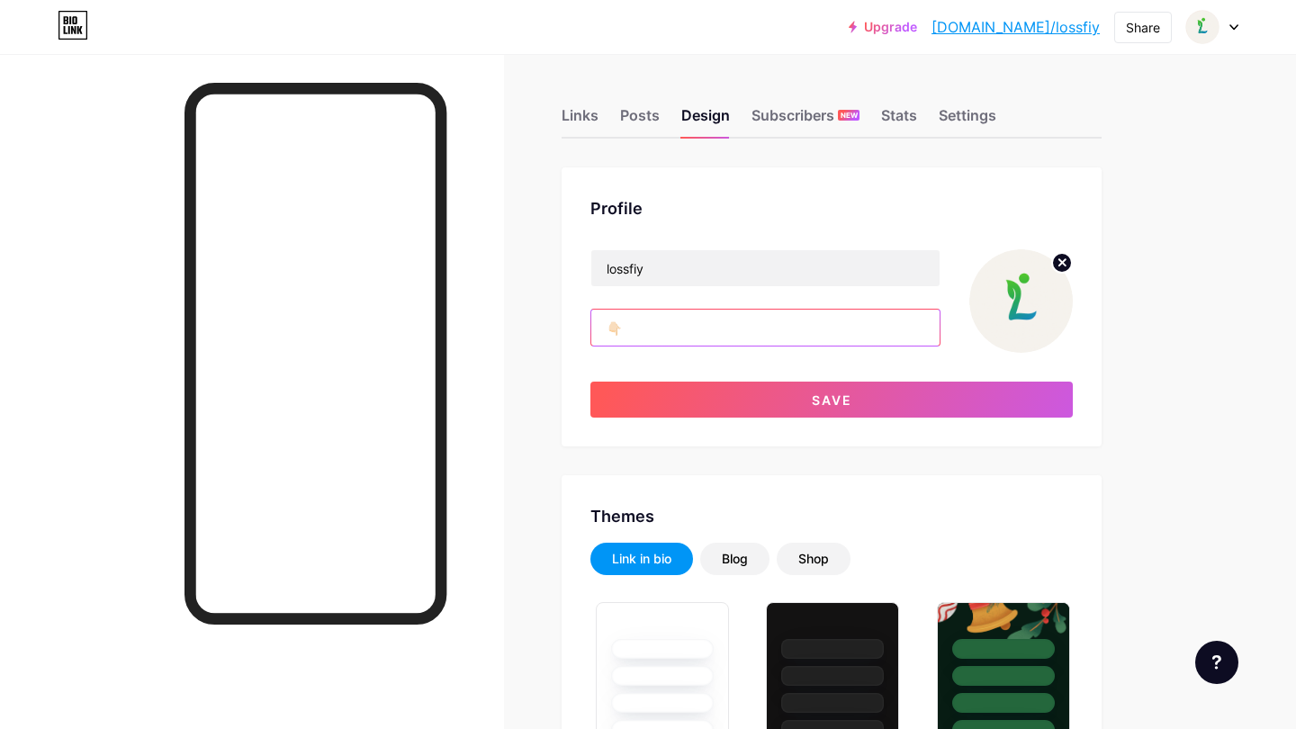
paste input "weight loss products"
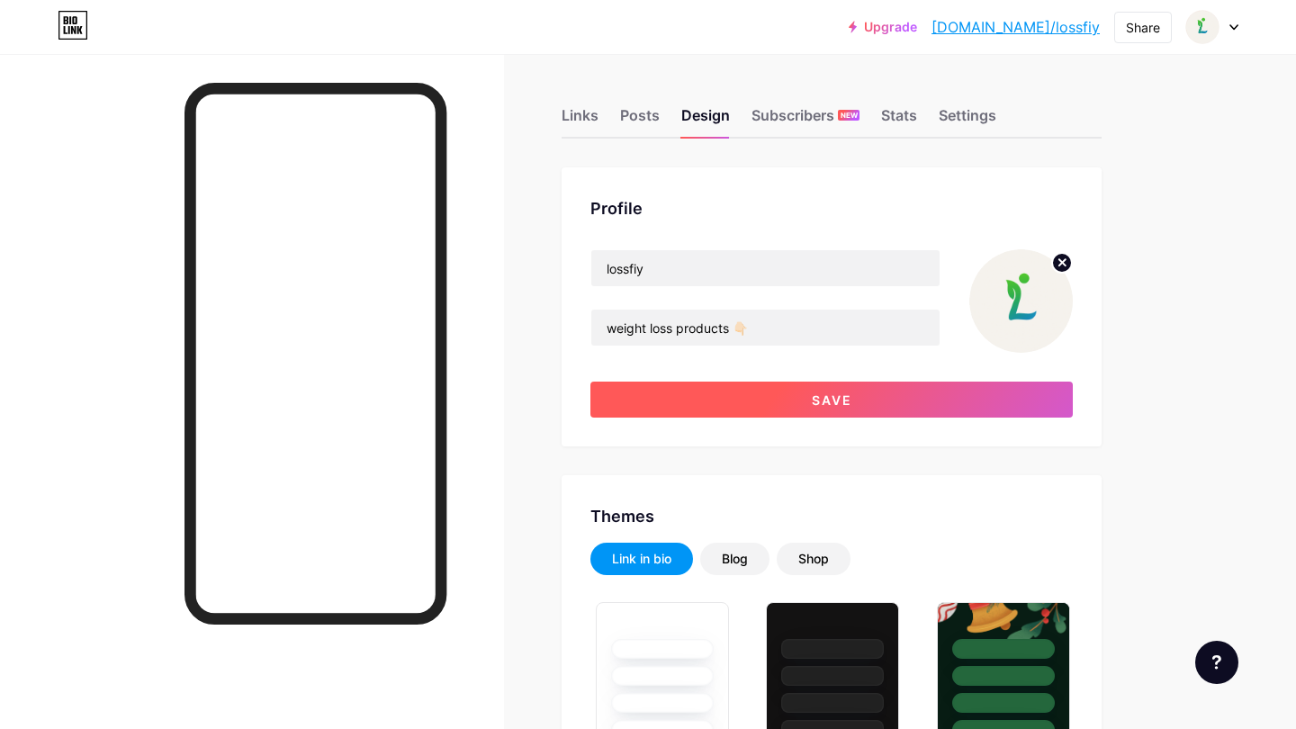
click at [864, 405] on button "Save" at bounding box center [831, 399] width 482 height 36
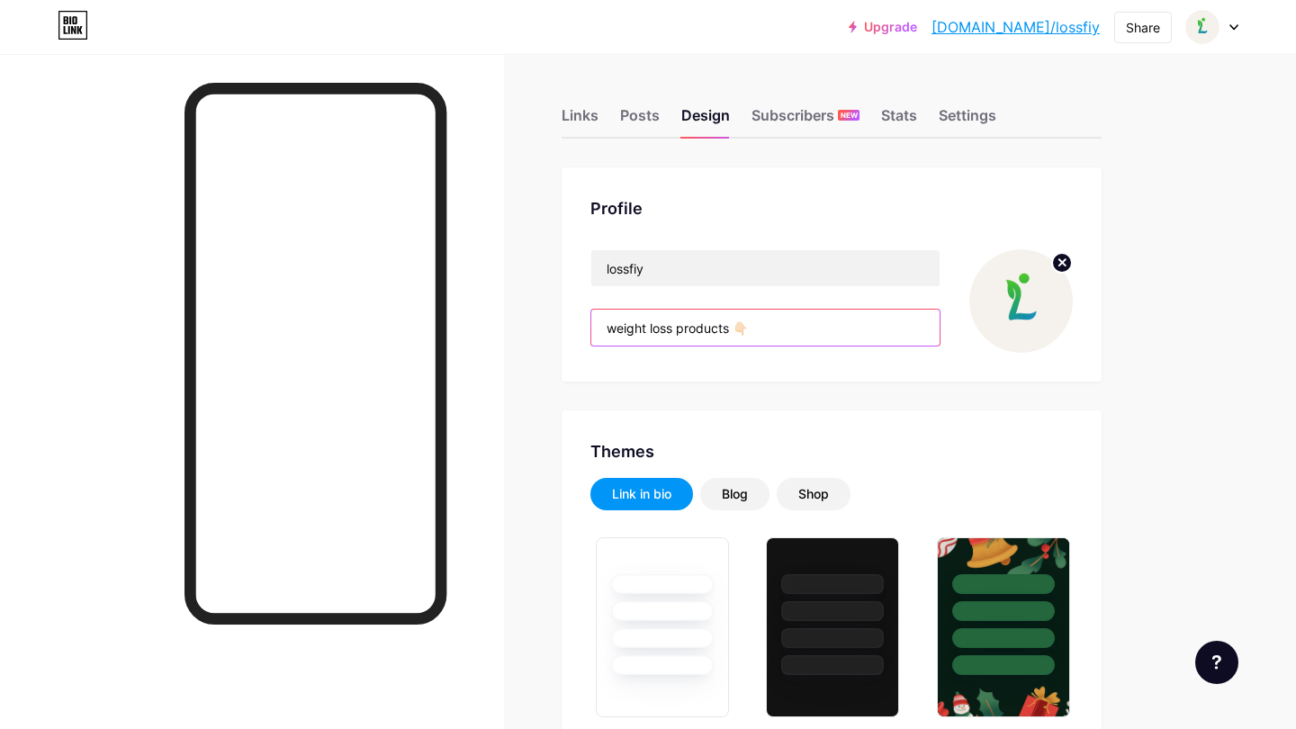
click at [621, 327] on input "weight loss products 👇🏻" at bounding box center [765, 327] width 348 height 36
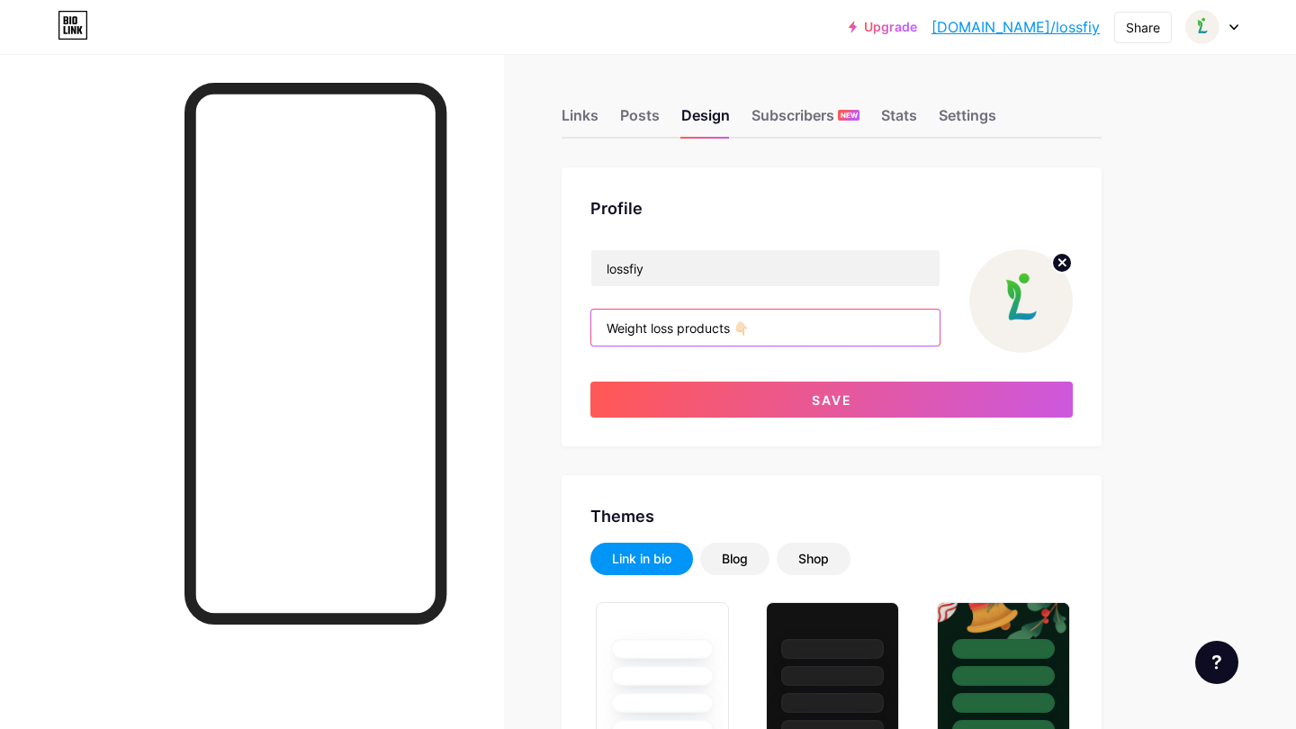
click at [654, 328] on input "Weight loss products 👇🏻" at bounding box center [765, 327] width 348 height 36
click at [689, 327] on input "Weight Loss products 👇🏻" at bounding box center [765, 327] width 348 height 36
type input "Weight Loss Products 👇🏻"
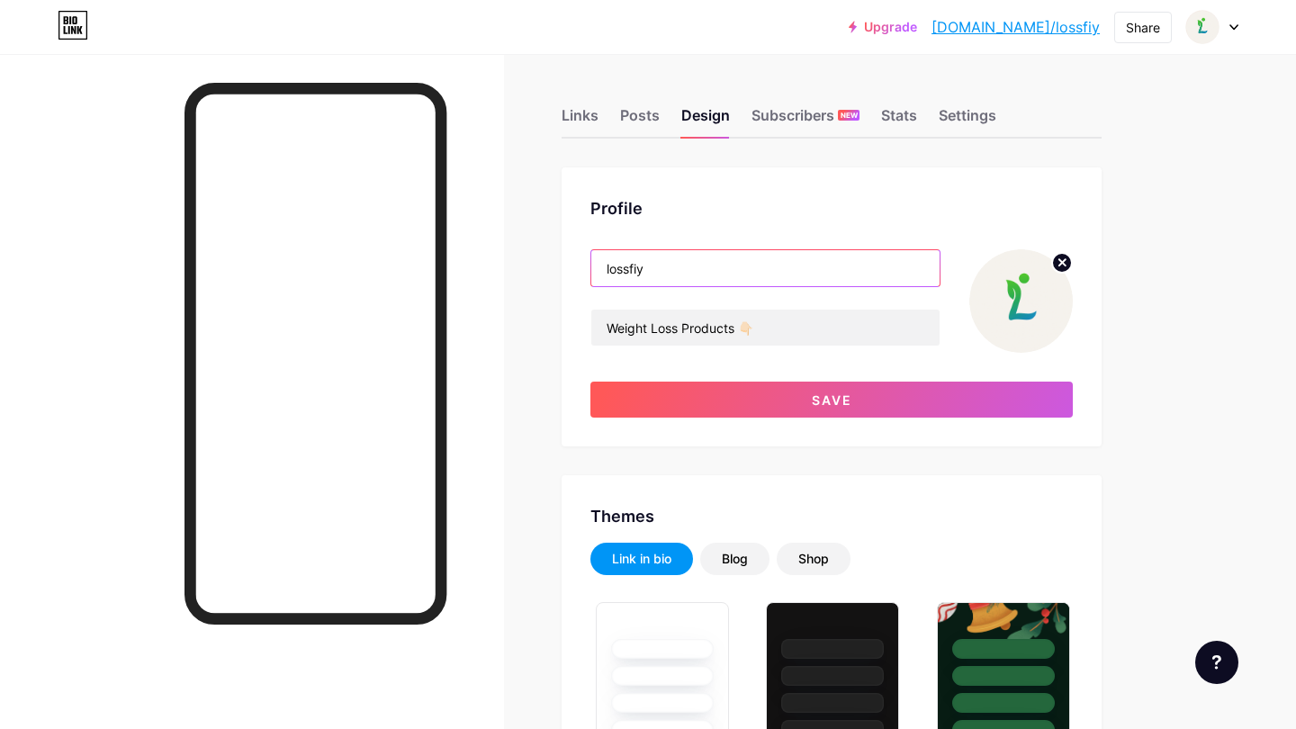
click at [609, 268] on input "lossfiy" at bounding box center [765, 268] width 348 height 36
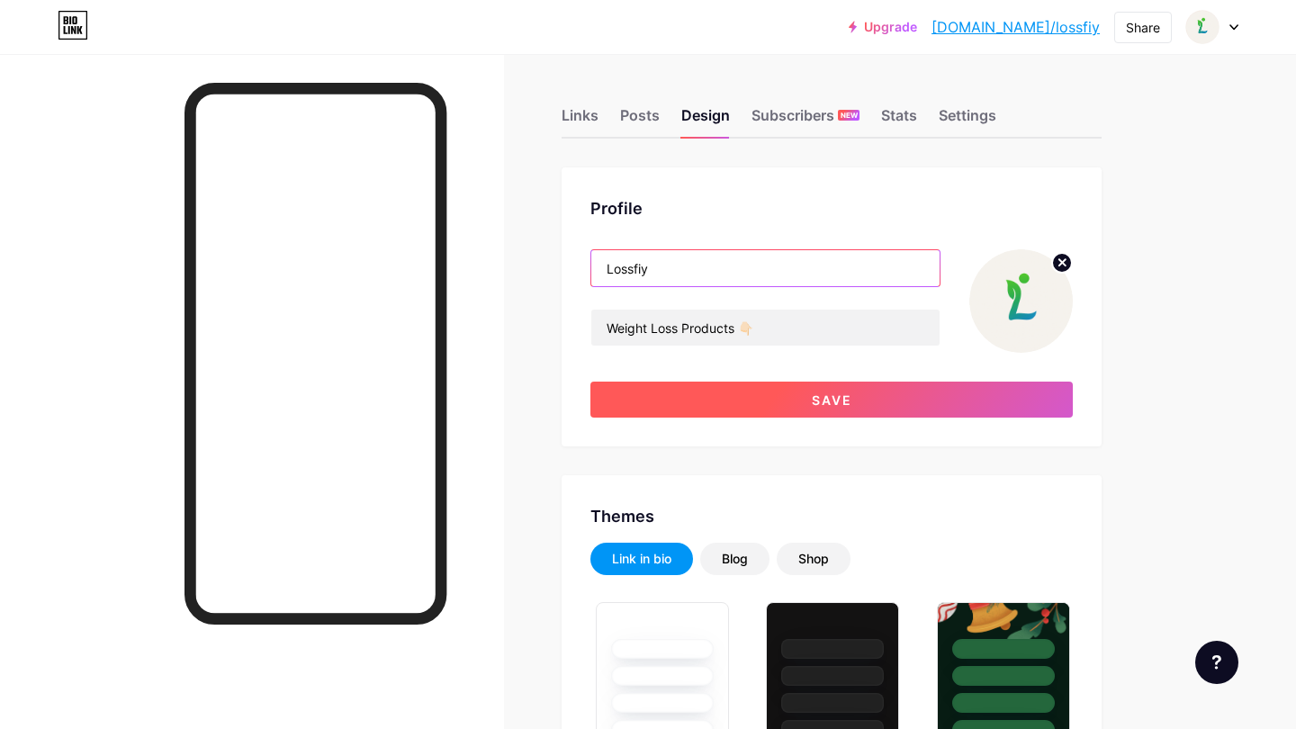
type input "Lossfiy"
click at [764, 396] on button "Save" at bounding box center [831, 399] width 482 height 36
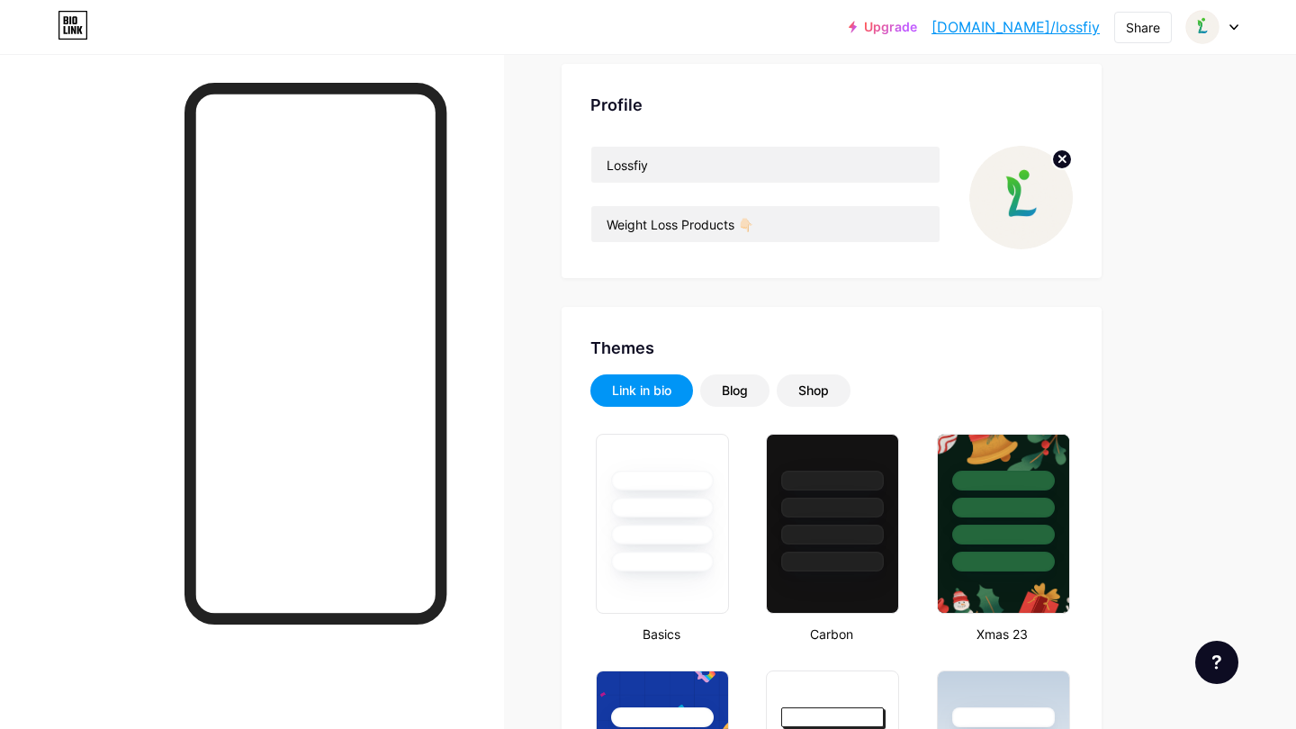
scroll to position [172, 0]
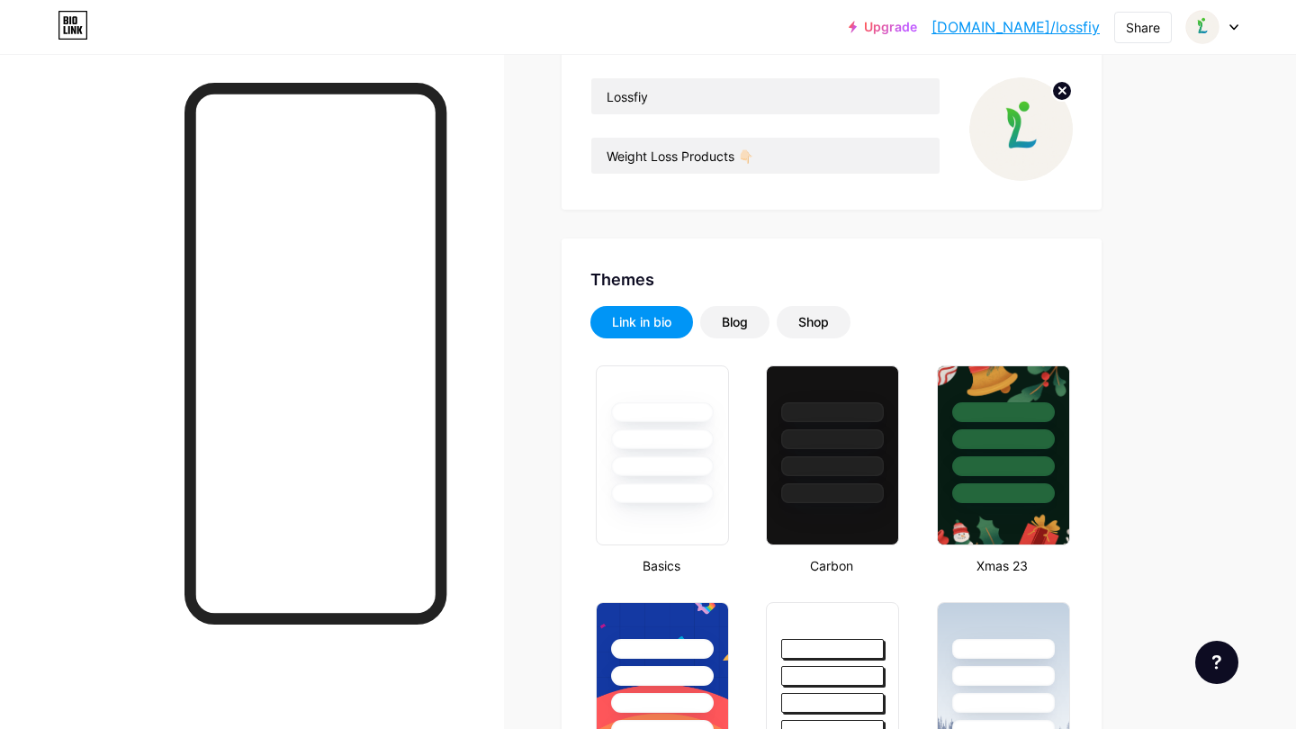
click at [672, 444] on div at bounding box center [661, 438] width 105 height 21
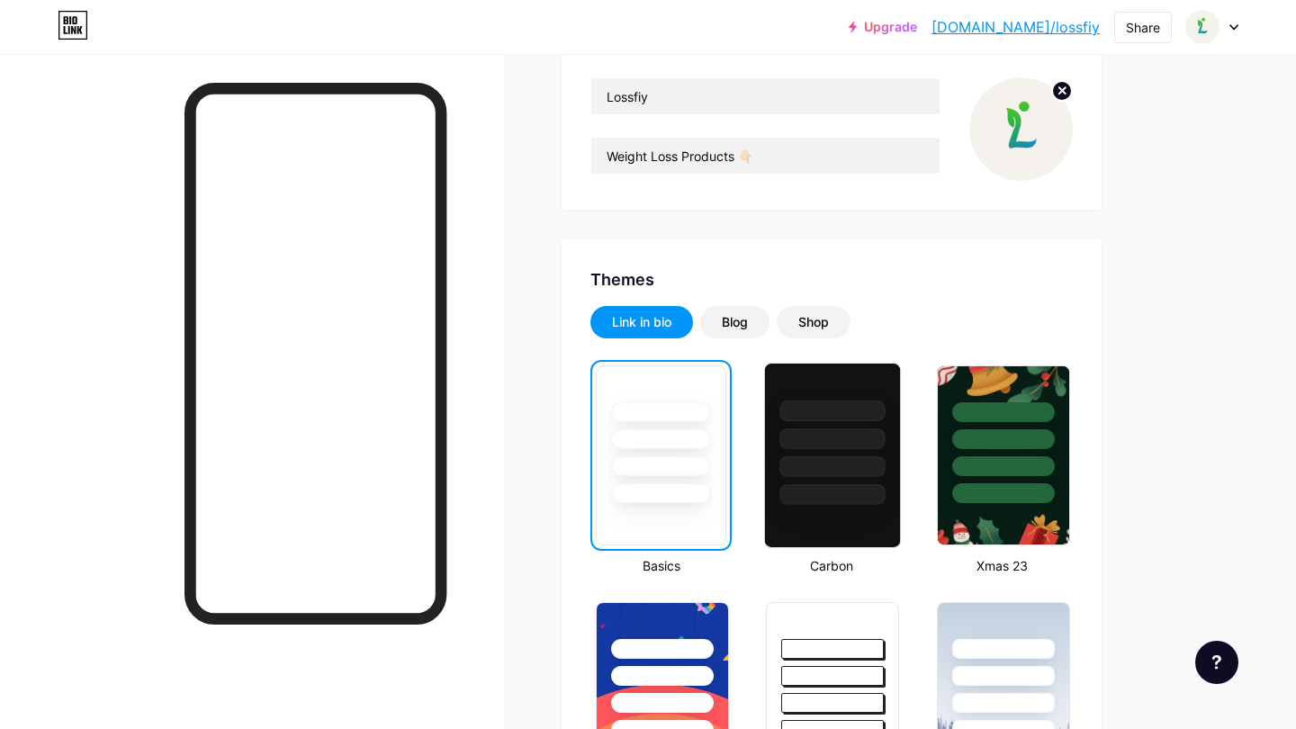
click at [794, 495] on div at bounding box center [832, 494] width 105 height 21
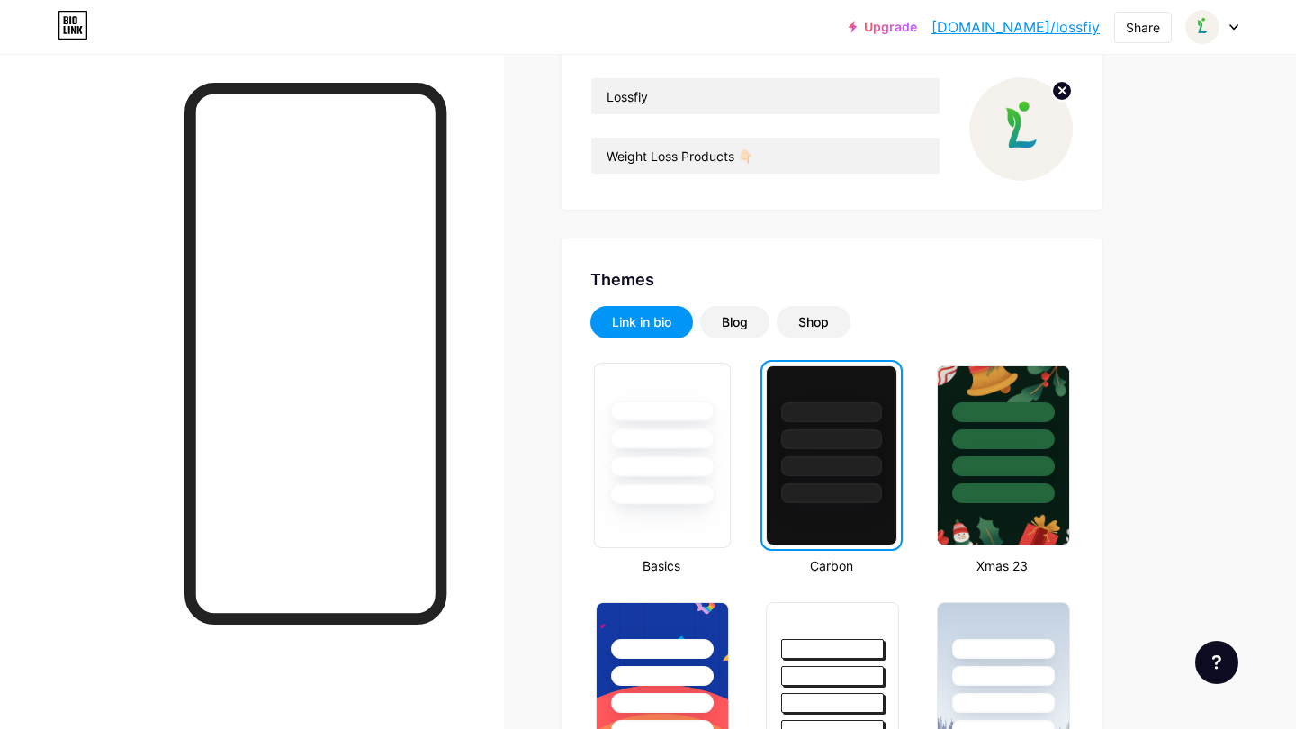
click at [680, 466] on div at bounding box center [661, 466] width 105 height 21
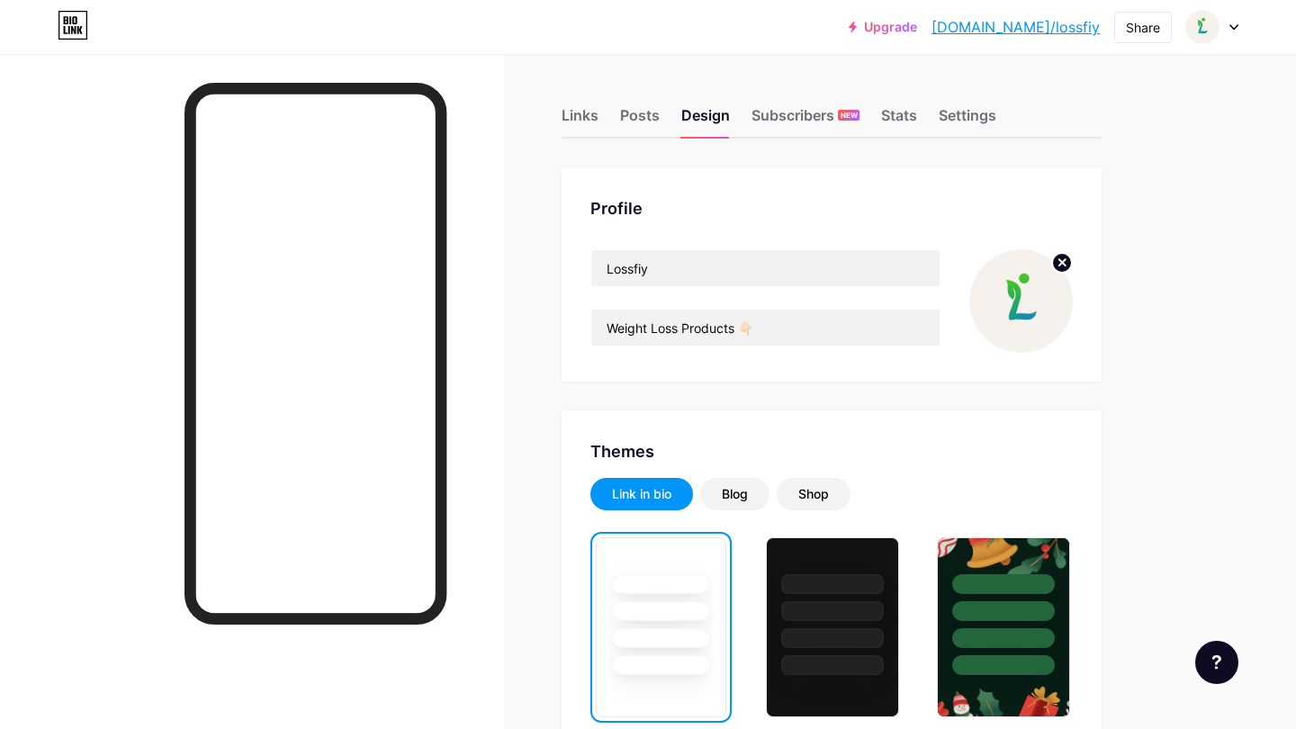
scroll to position [0, 0]
click at [583, 126] on div "Links" at bounding box center [579, 120] width 37 height 32
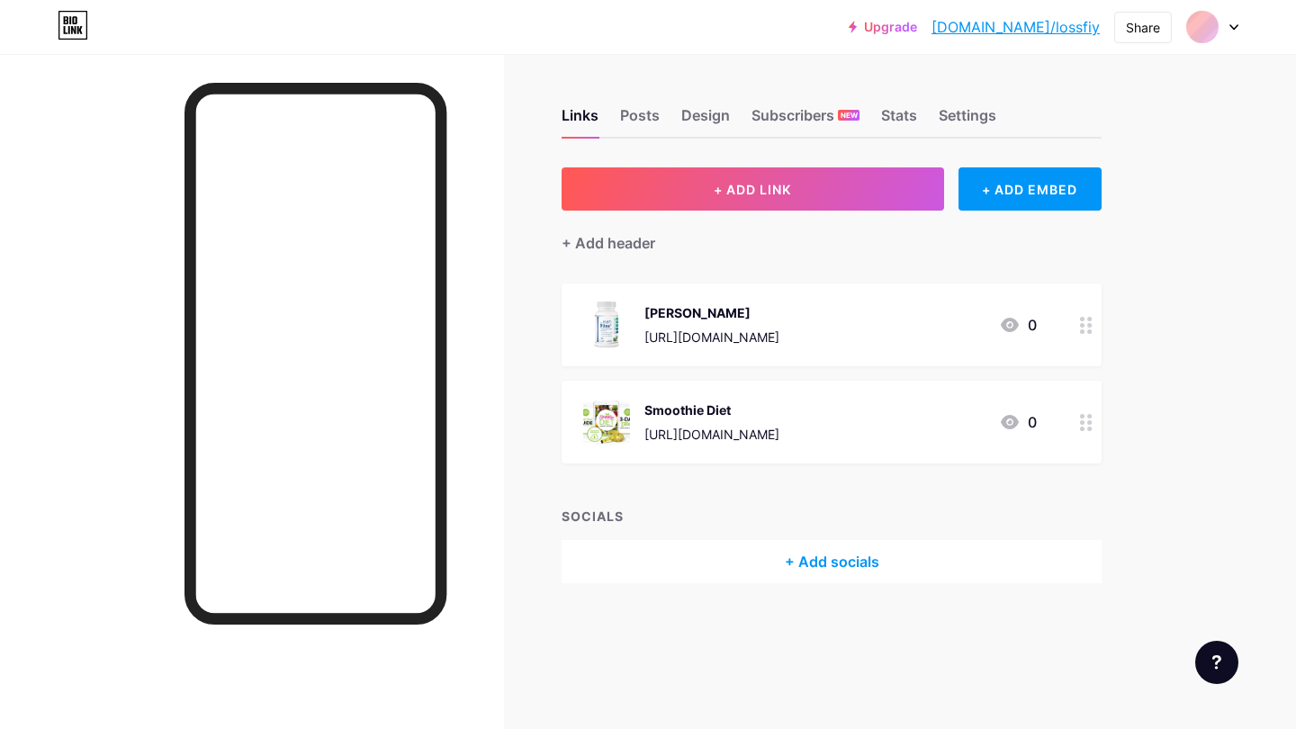
click at [704, 337] on div "[URL][DOMAIN_NAME]" at bounding box center [711, 336] width 135 height 19
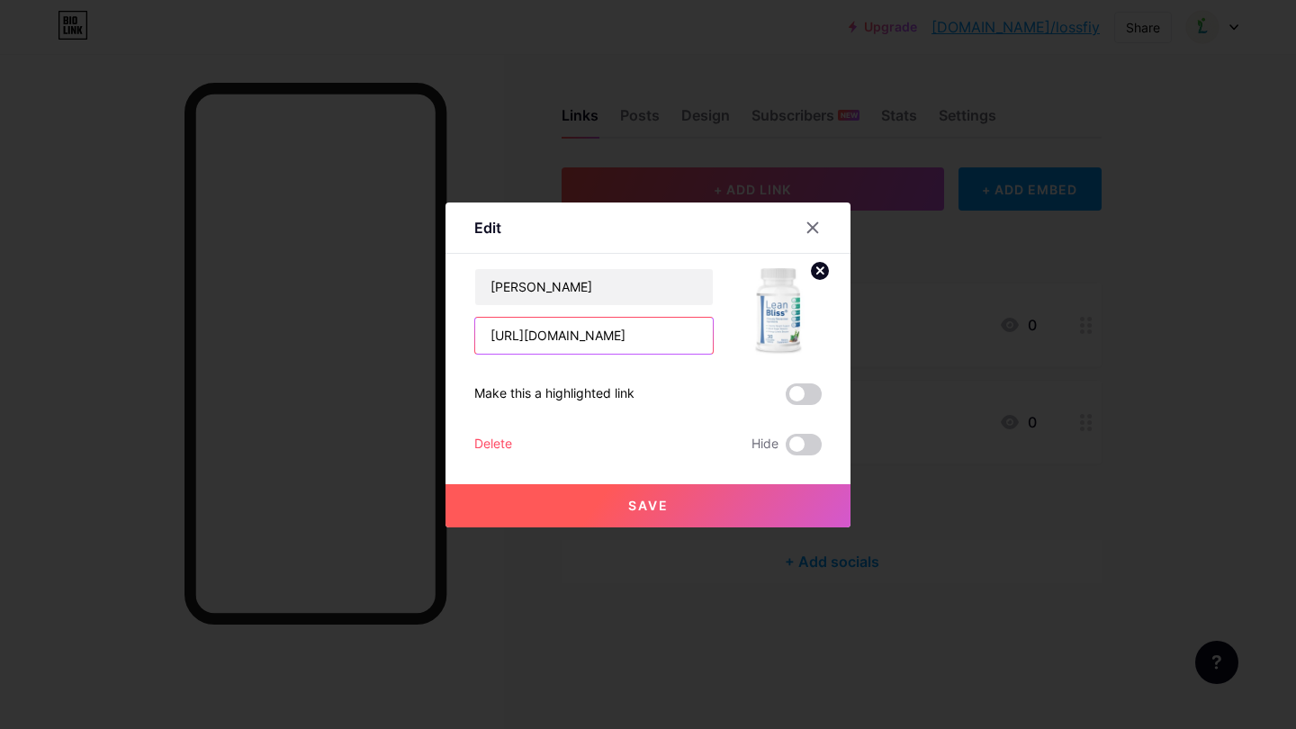
click at [647, 337] on input "[URL][DOMAIN_NAME]" at bounding box center [594, 336] width 238 height 36
drag, startPoint x: 492, startPoint y: 336, endPoint x: 770, endPoint y: 339, distance: 278.0
click at [770, 339] on div "Lean Bliss https://24140kk9nj0hk2zco-pavawn1o.hop.clickbank.net/?&traffic_sourc…" at bounding box center [647, 311] width 347 height 86
click at [1274, 417] on div at bounding box center [648, 364] width 1296 height 729
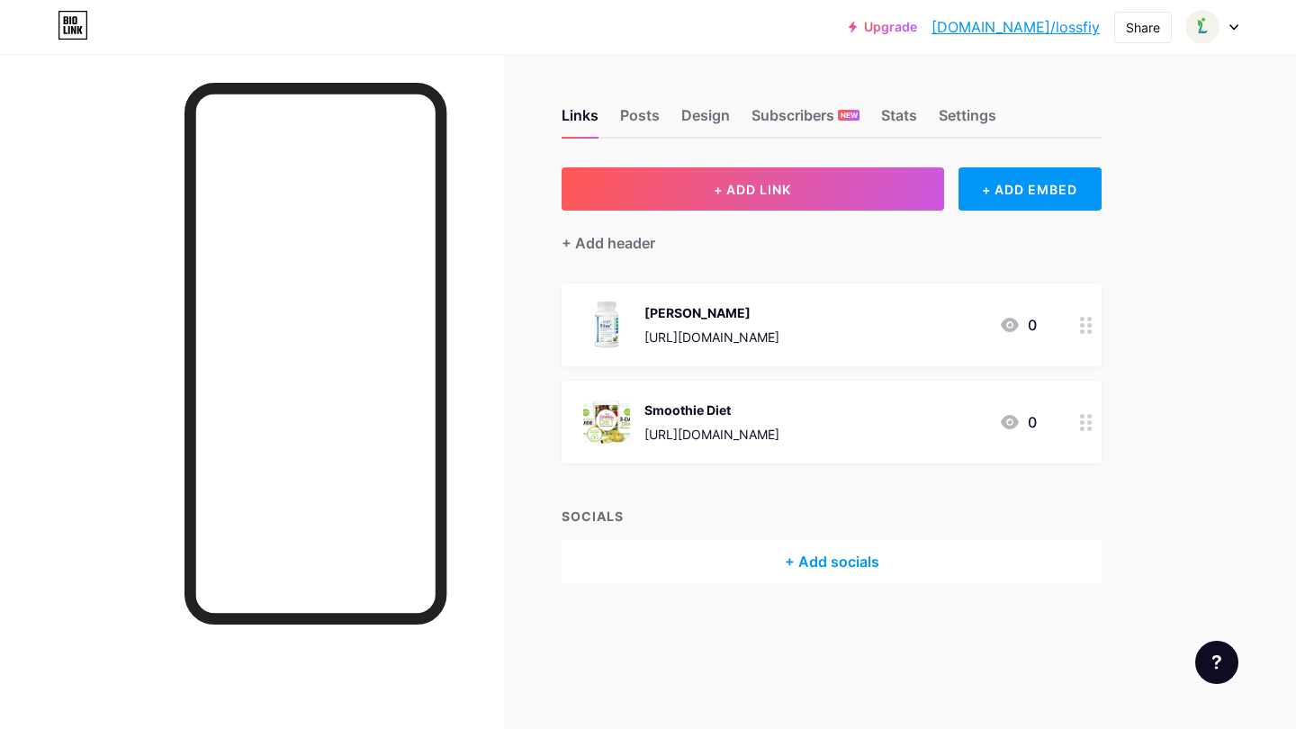
click at [777, 328] on div "[URL][DOMAIN_NAME]" at bounding box center [711, 336] width 135 height 19
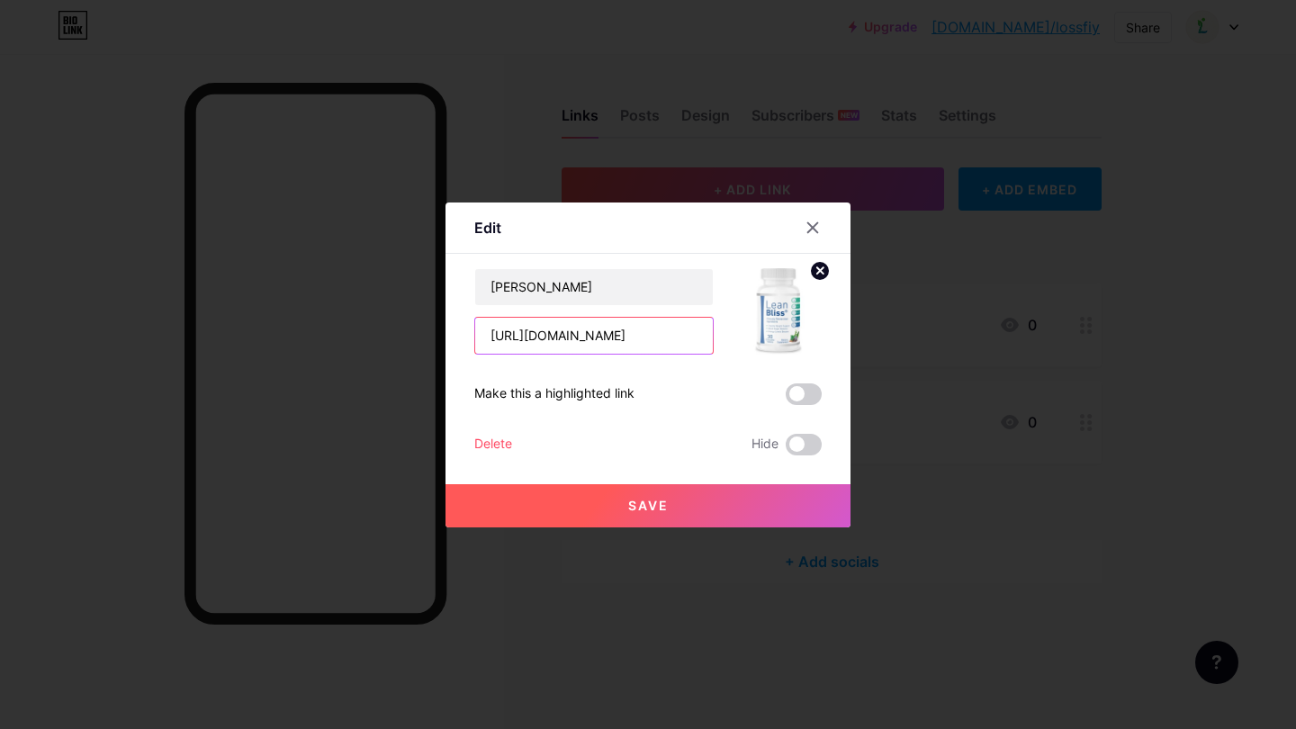
drag, startPoint x: 491, startPoint y: 336, endPoint x: 811, endPoint y: 338, distance: 319.4
click at [812, 338] on div "[PERSON_NAME] [URL][DOMAIN_NAME]" at bounding box center [647, 311] width 347 height 86
paste input "[URL][DOMAIN_NAME]"
click at [698, 512] on button "Save" at bounding box center [647, 505] width 405 height 43
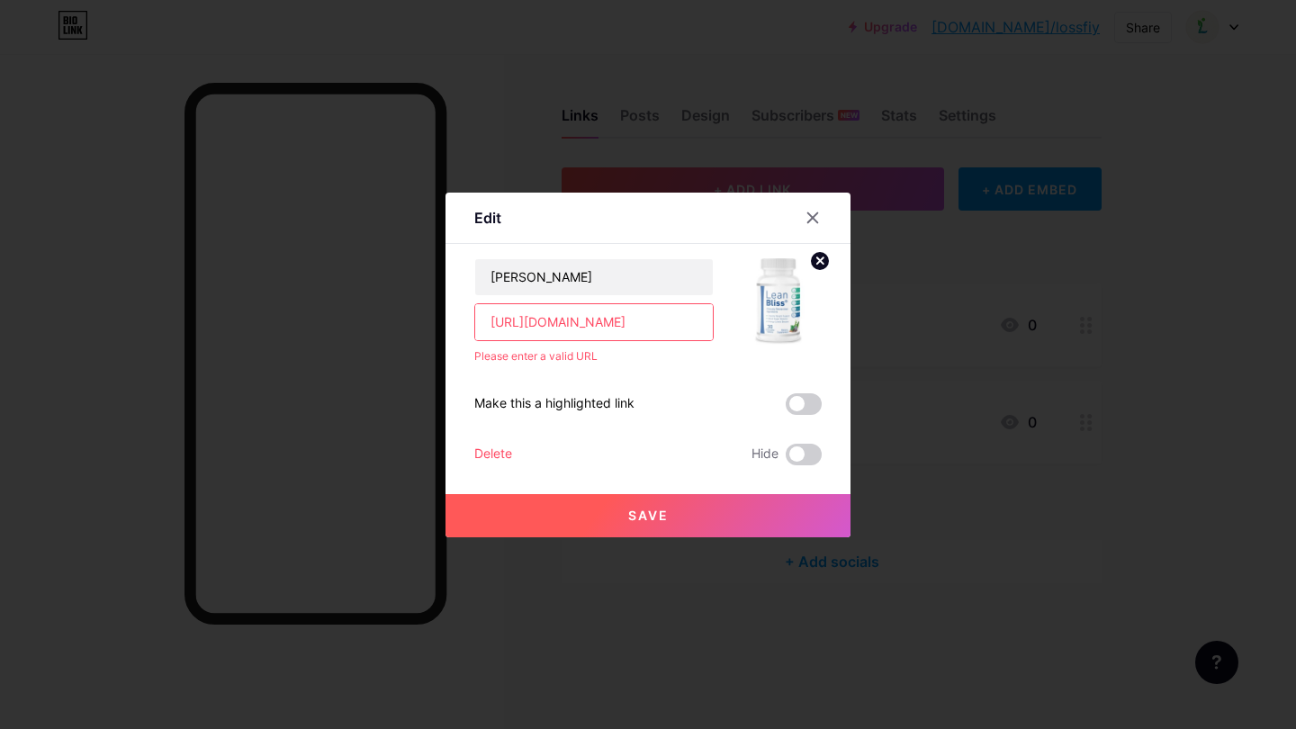
click at [543, 325] on input "[URL][DOMAIN_NAME]" at bounding box center [594, 322] width 238 height 36
click at [495, 324] on input "[URL][DOMAIN_NAME]" at bounding box center [594, 322] width 238 height 36
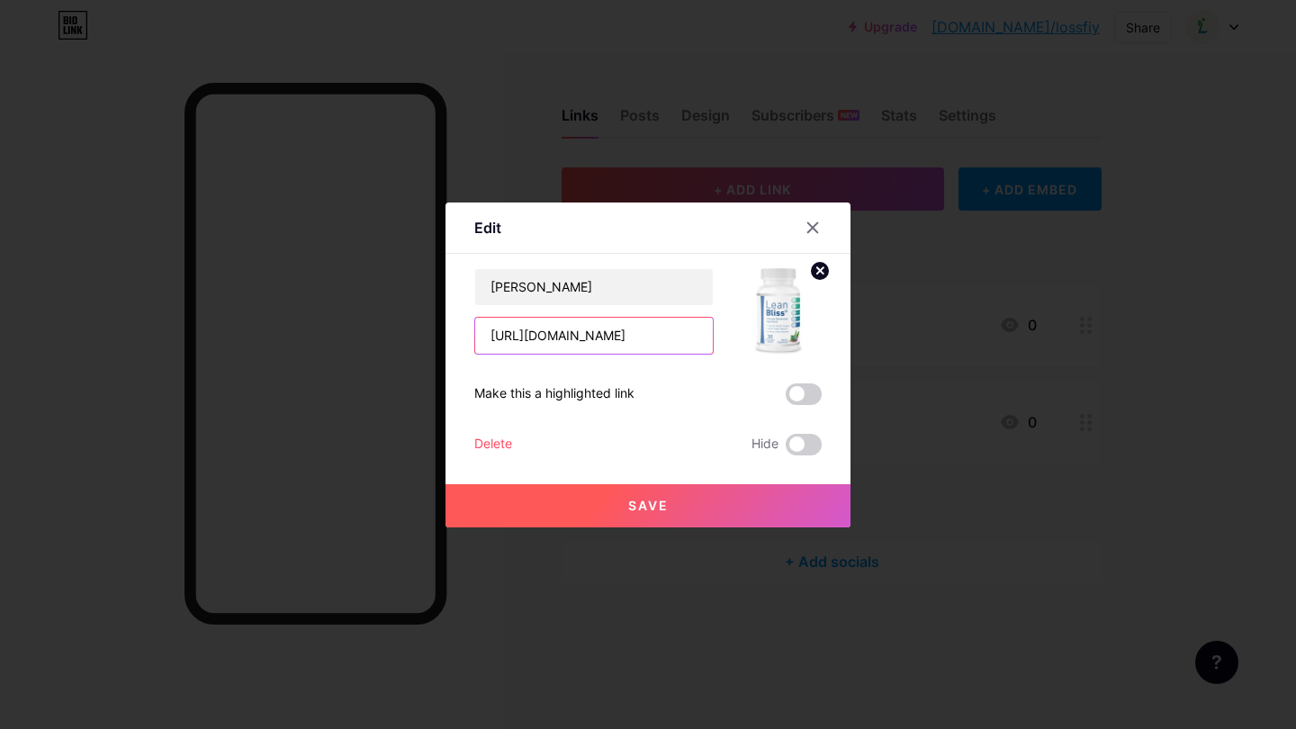
type input "[URL][DOMAIN_NAME]"
click at [623, 504] on button "Save" at bounding box center [647, 505] width 405 height 43
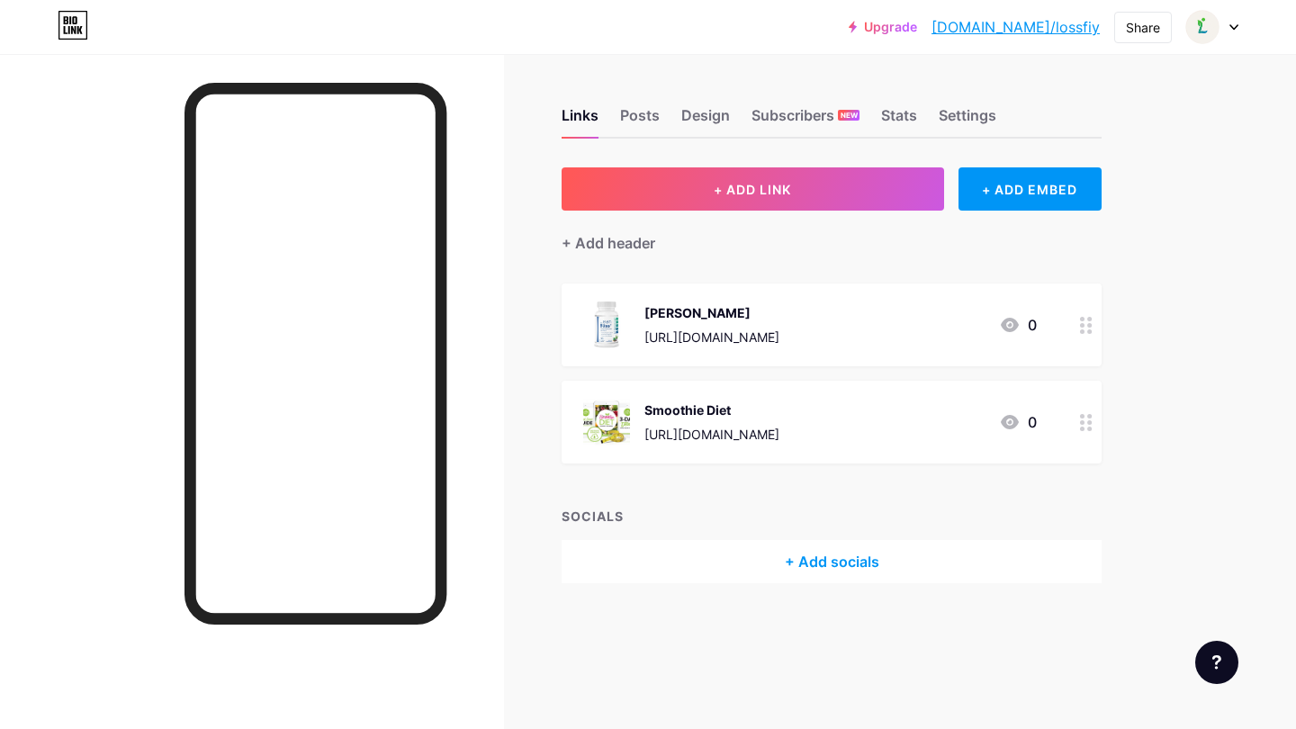
click at [752, 335] on div "[URL][DOMAIN_NAME]" at bounding box center [711, 336] width 135 height 19
